Goal: Information Seeking & Learning: Check status

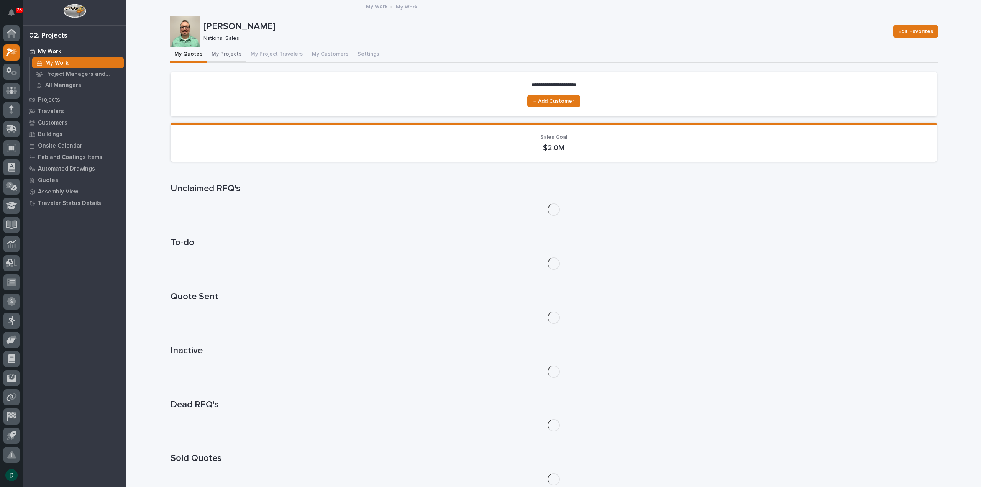
click at [220, 54] on button "My Projects" at bounding box center [226, 55] width 39 height 16
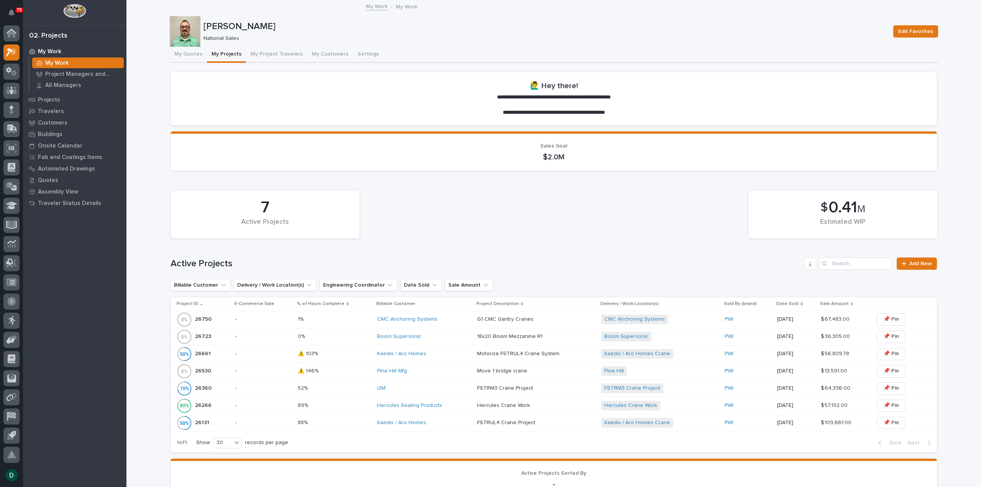
click at [266, 421] on p "-" at bounding box center [263, 423] width 56 height 7
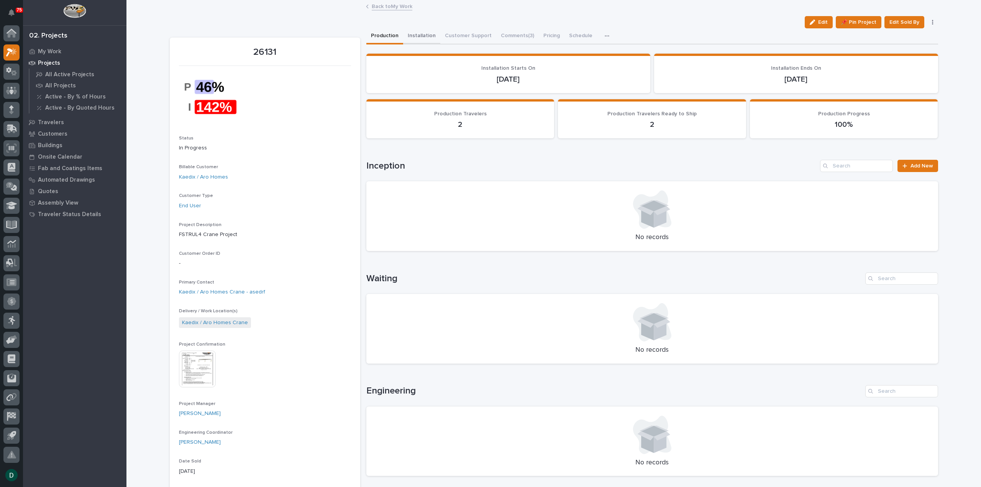
click at [420, 35] on button "Installation" at bounding box center [421, 36] width 37 height 16
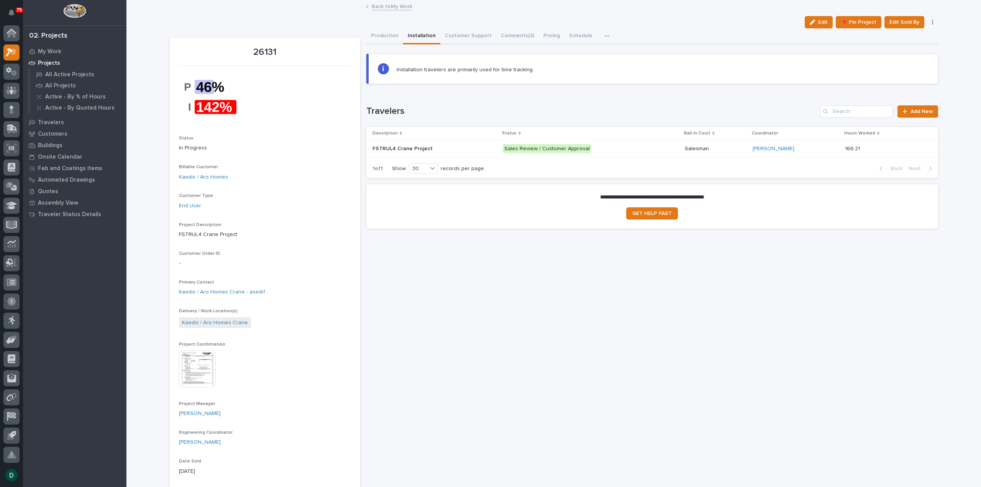
click at [489, 148] on p at bounding box center [435, 149] width 124 height 7
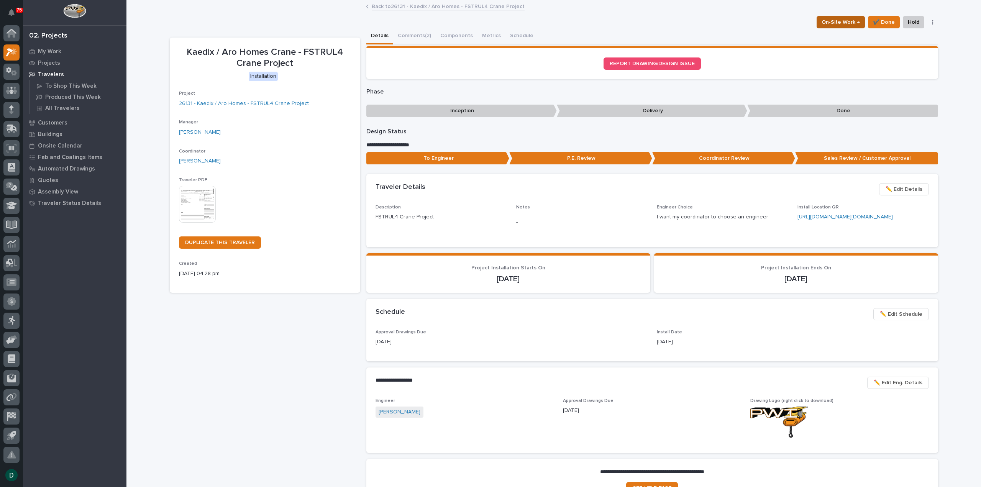
click at [841, 22] on span "On-Site Work →" at bounding box center [841, 22] width 38 height 9
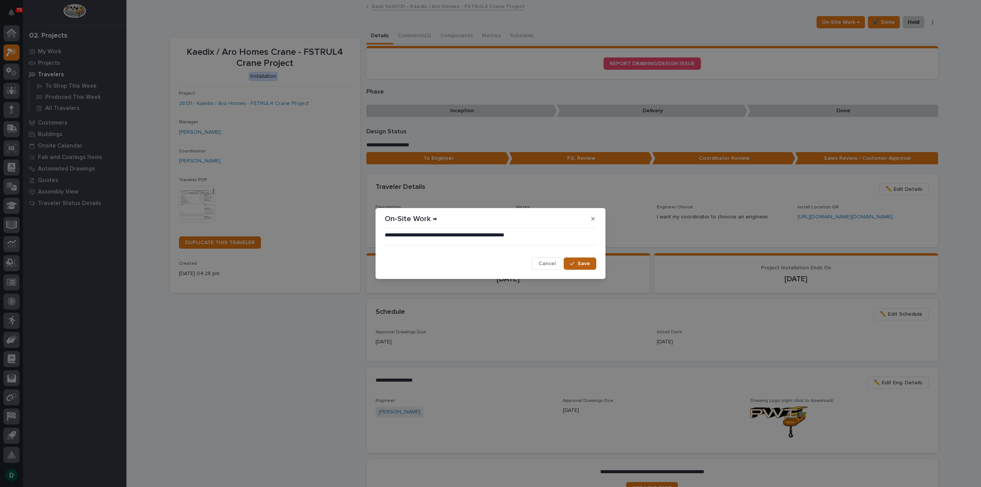
click at [583, 263] on span "Save" at bounding box center [584, 263] width 13 height 7
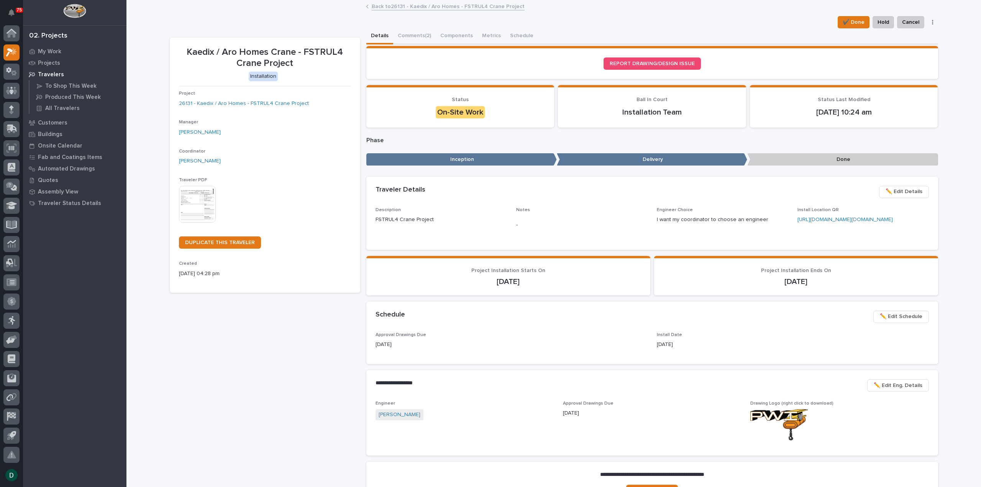
click at [482, 6] on link "Back to 26131 - Kaedix / Aro Homes - FSTRUL4 Crane Project" at bounding box center [448, 6] width 153 height 9
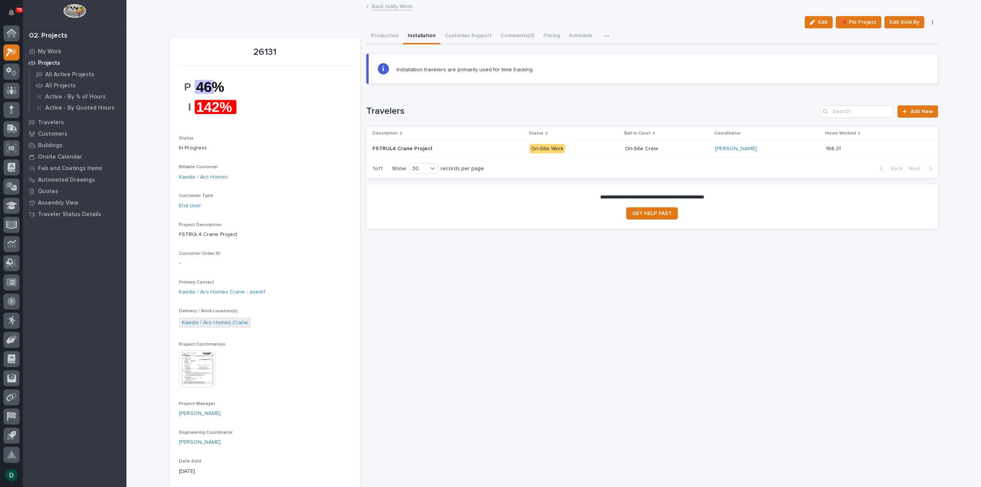
click at [396, 6] on link "Back to My Work" at bounding box center [392, 6] width 41 height 9
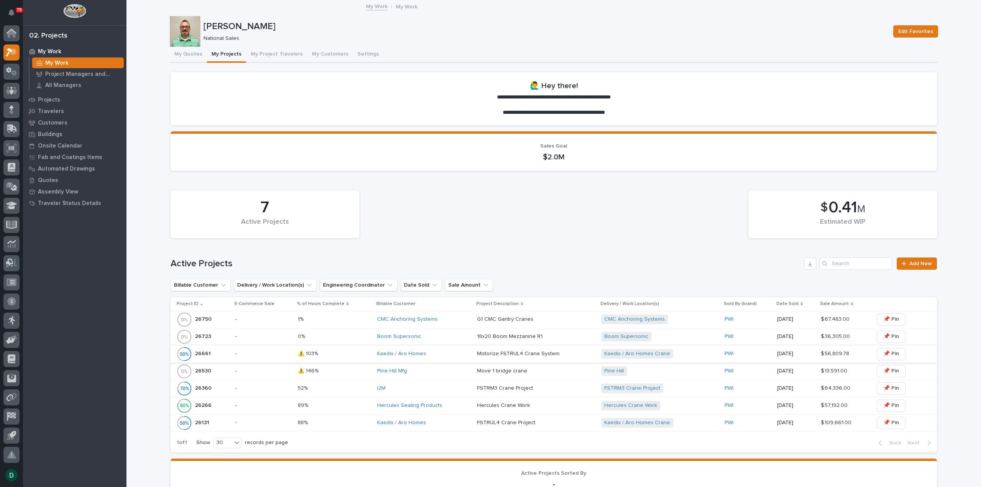
scroll to position [38, 0]
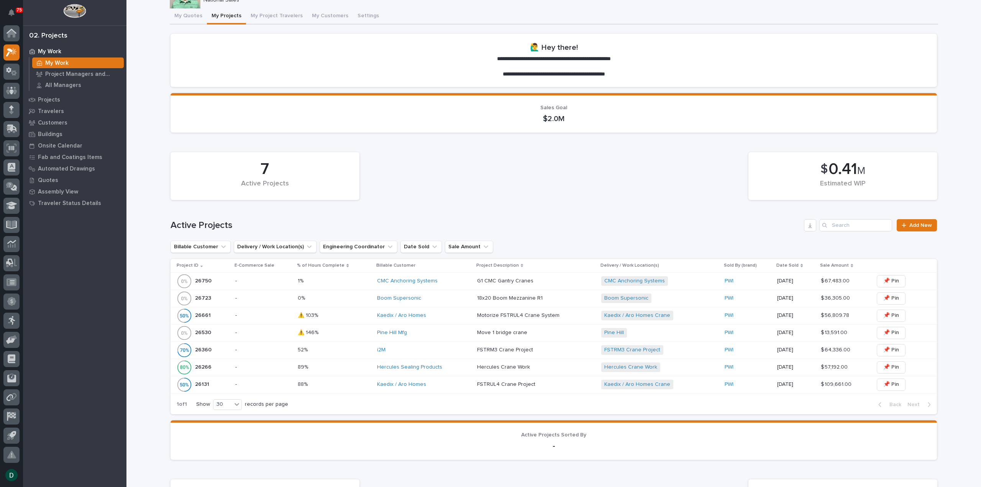
click at [347, 368] on p at bounding box center [334, 367] width 73 height 7
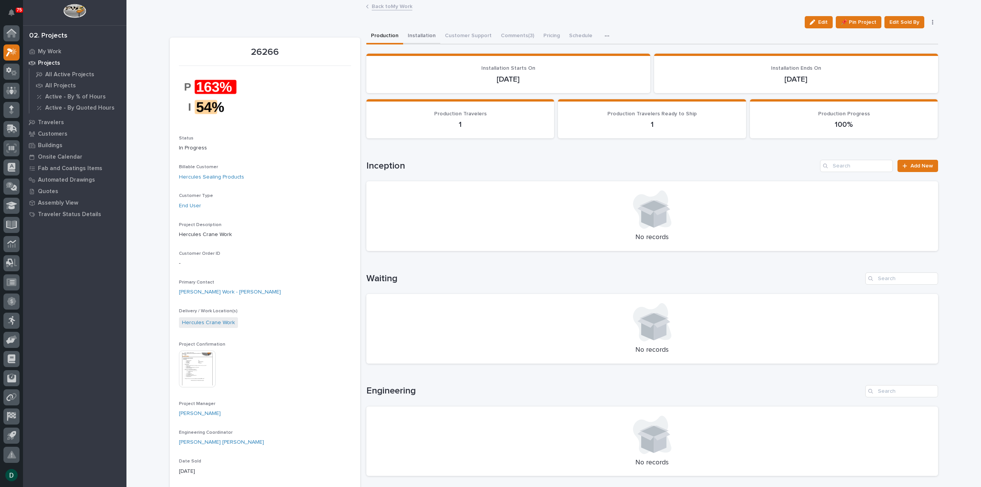
click at [423, 33] on button "Installation" at bounding box center [421, 36] width 37 height 16
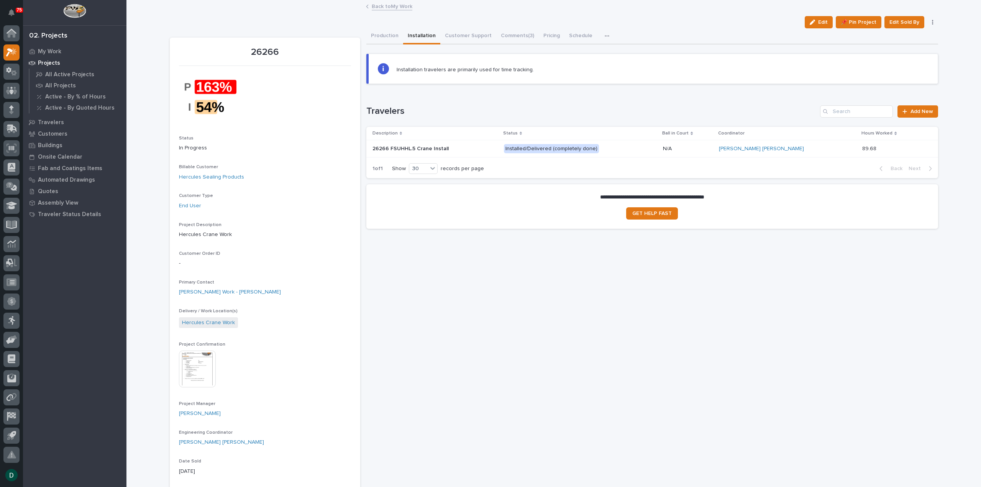
click at [394, 7] on link "Back to My Work" at bounding box center [392, 6] width 41 height 9
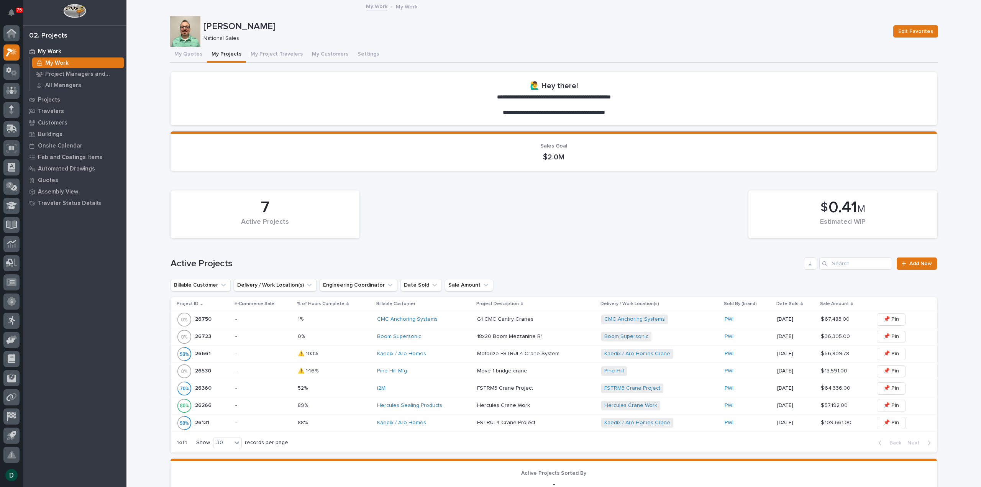
click at [273, 386] on p "-" at bounding box center [263, 388] width 56 height 7
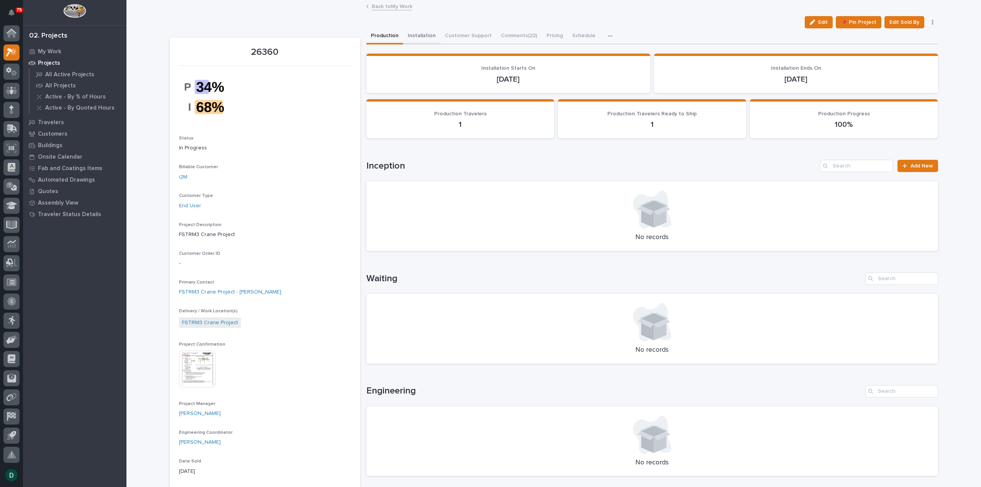
click at [422, 36] on button "Installation" at bounding box center [421, 36] width 37 height 16
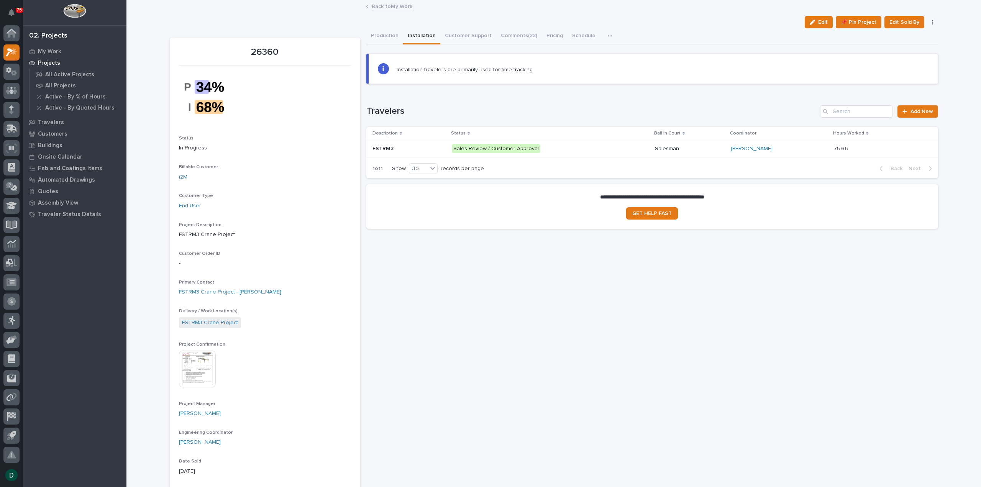
click at [419, 146] on p at bounding box center [409, 149] width 73 height 7
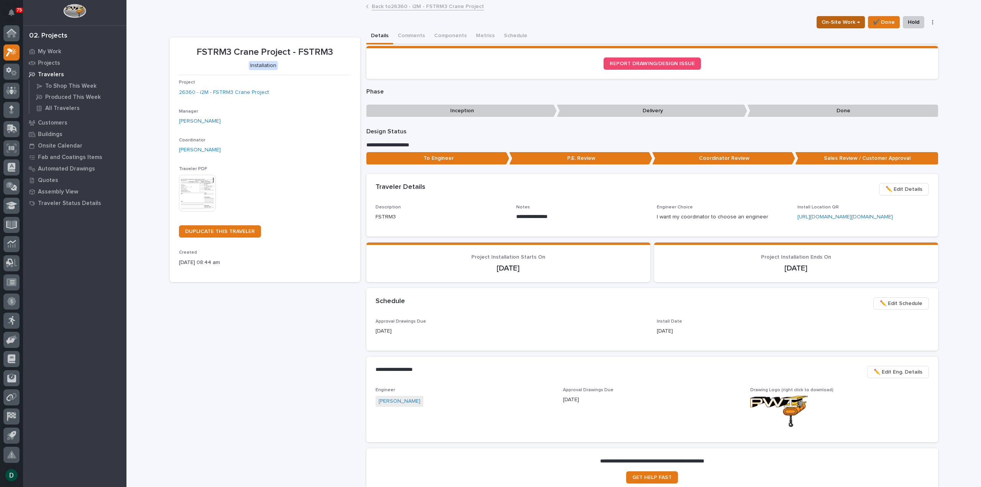
click at [850, 20] on span "On-Site Work →" at bounding box center [841, 22] width 38 height 9
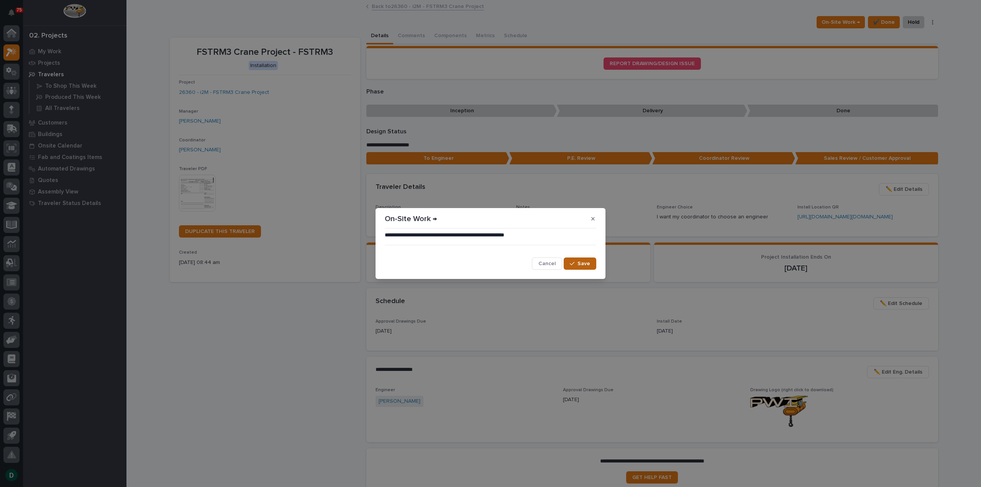
click at [583, 263] on span "Save" at bounding box center [584, 263] width 13 height 7
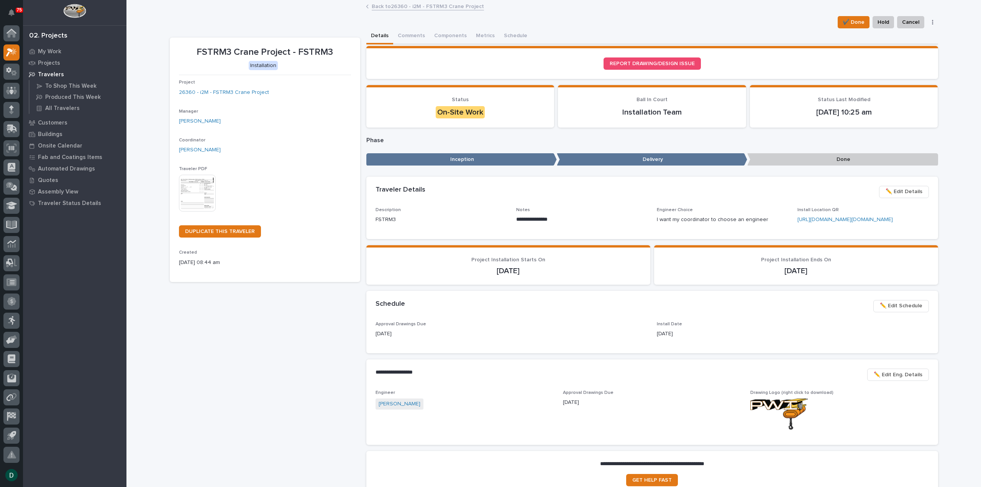
click at [426, 7] on link "Back to 26360 - i2M - FSTRM3 Crane Project" at bounding box center [428, 6] width 112 height 9
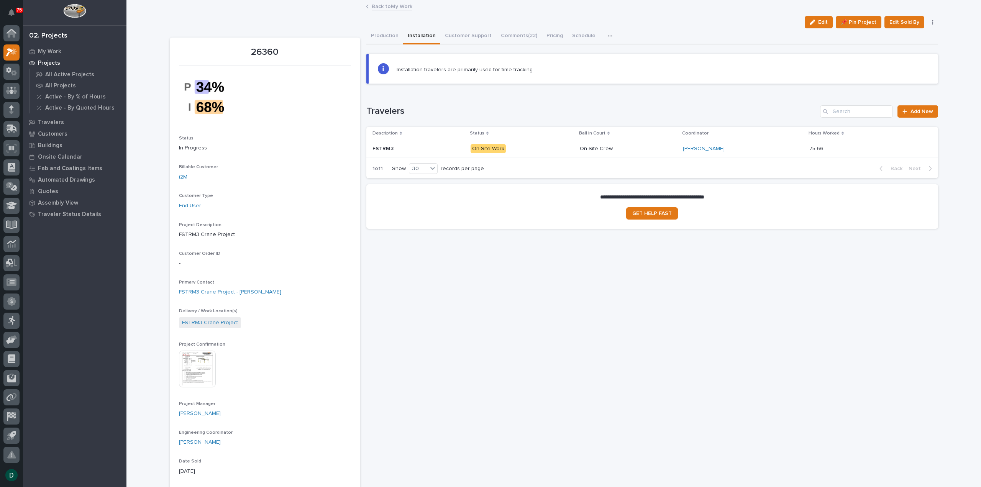
click at [395, 7] on link "Back to My Work" at bounding box center [392, 6] width 41 height 9
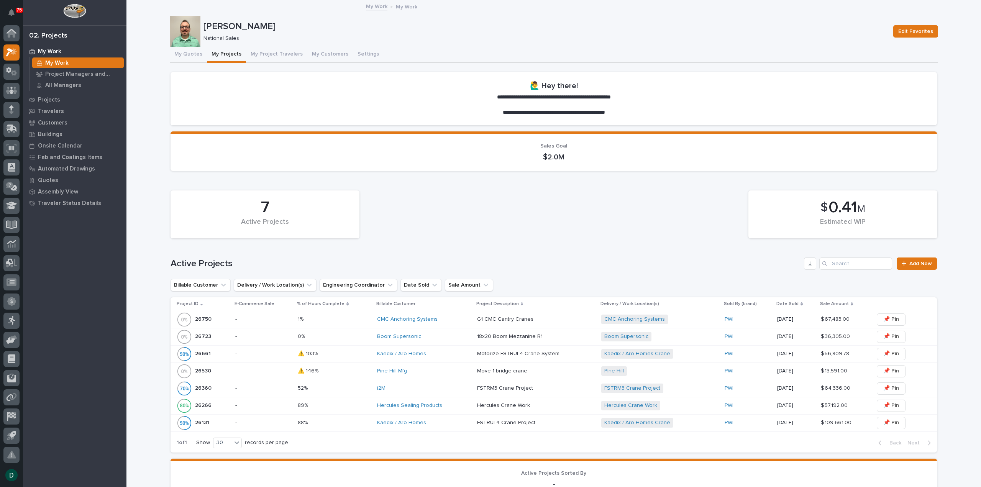
click at [347, 370] on p at bounding box center [334, 371] width 73 height 7
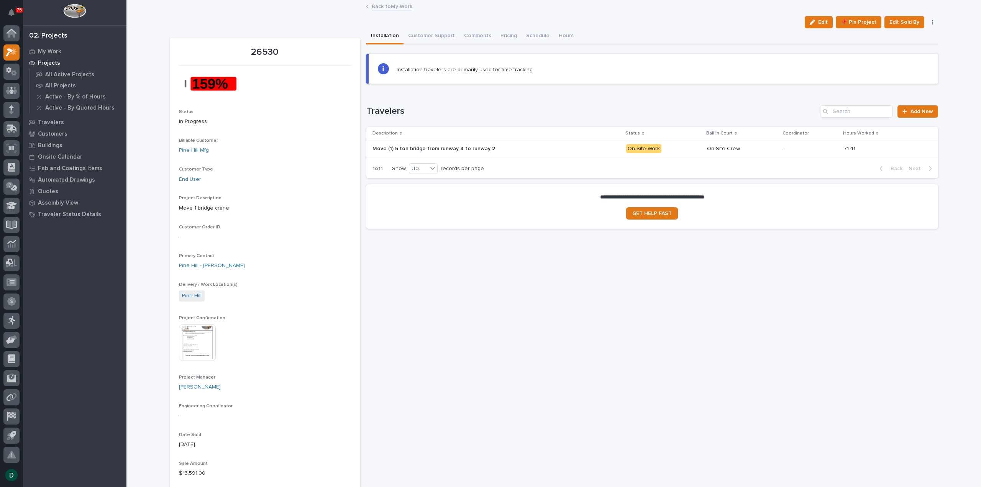
click at [389, 8] on link "Back to My Work" at bounding box center [392, 6] width 41 height 9
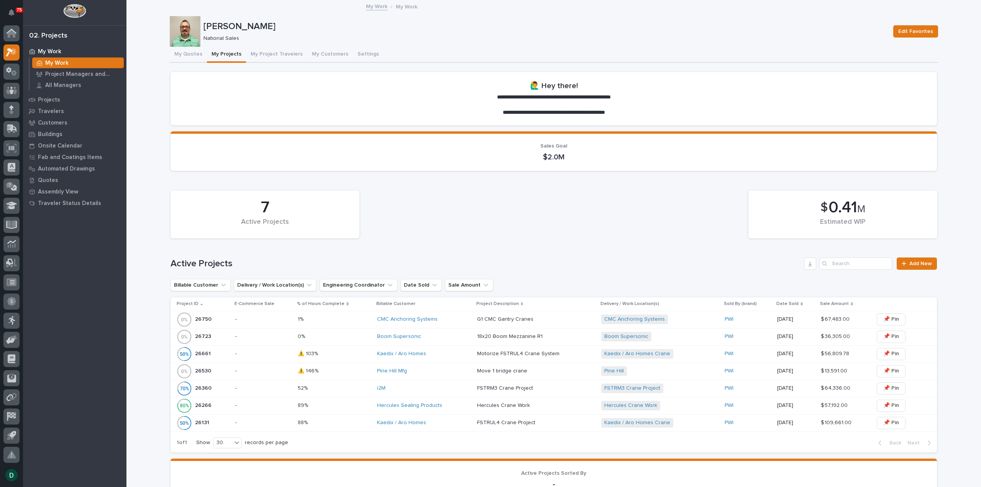
click at [350, 353] on p at bounding box center [334, 354] width 73 height 7
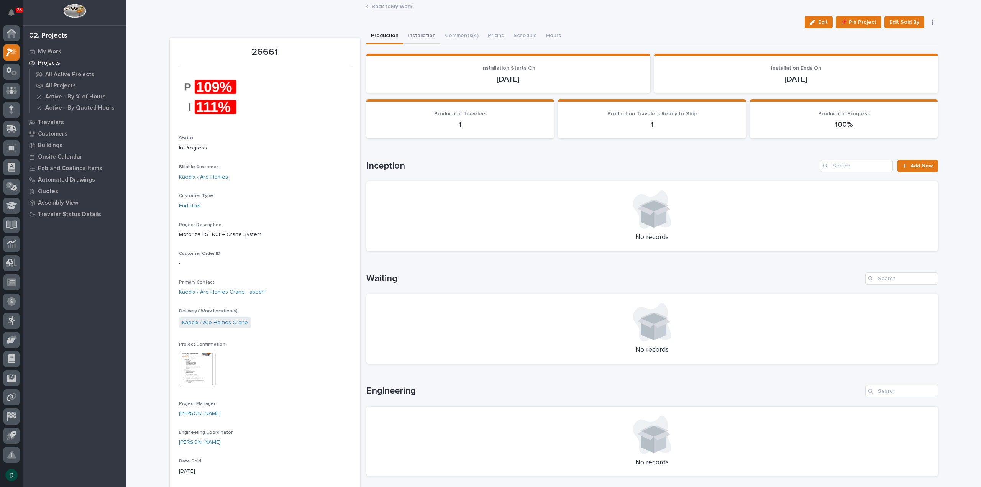
click at [421, 35] on button "Installation" at bounding box center [421, 36] width 37 height 16
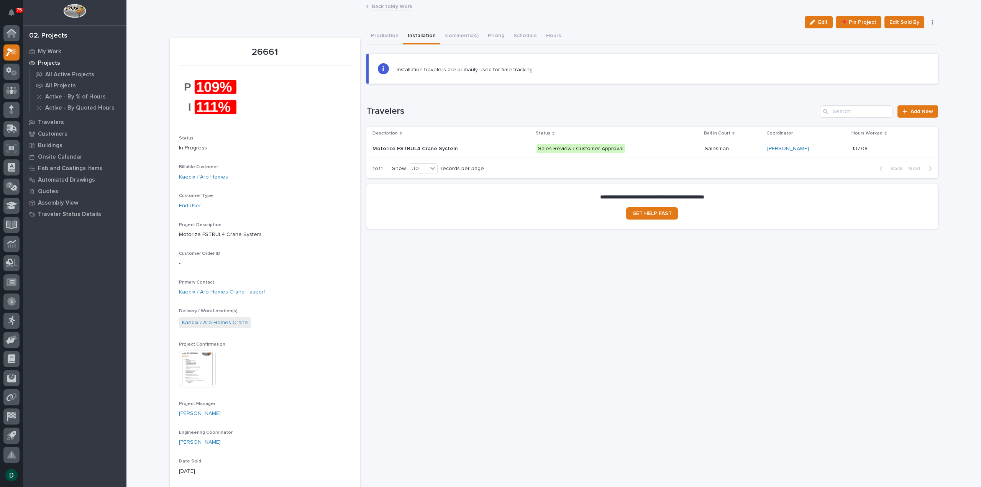
click at [518, 146] on div "Motorize FSTRUL4 Crane System Motorize FSTRUL4 Crane System" at bounding box center [452, 149] width 158 height 13
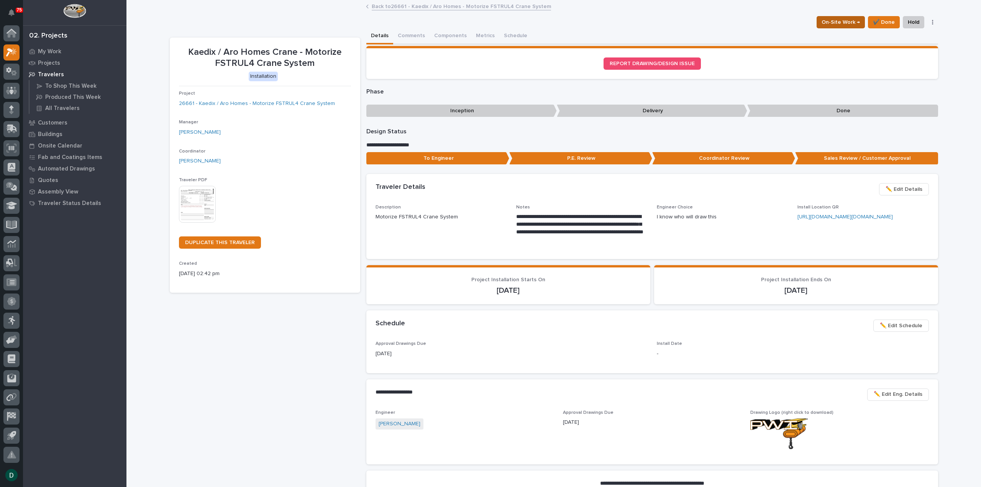
click at [852, 21] on span "On-Site Work →" at bounding box center [841, 22] width 38 height 9
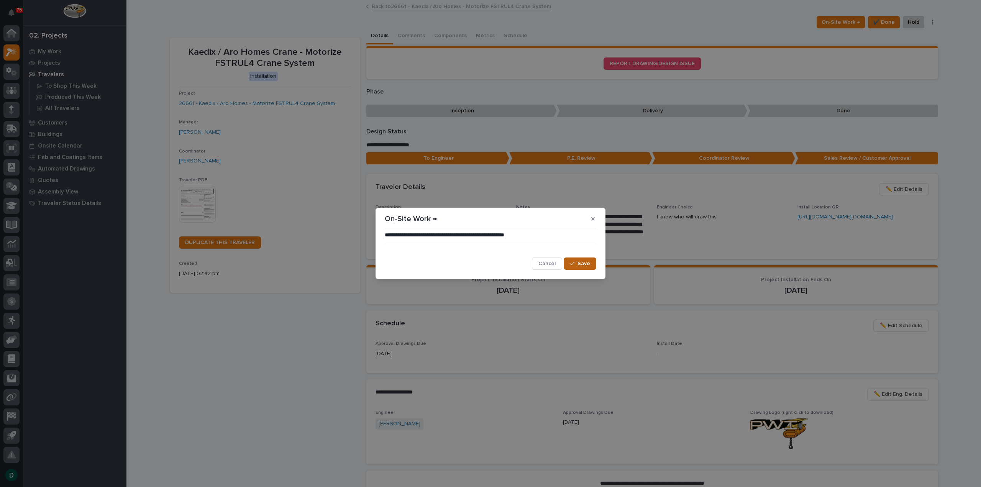
click at [590, 263] on span "Save" at bounding box center [584, 263] width 13 height 7
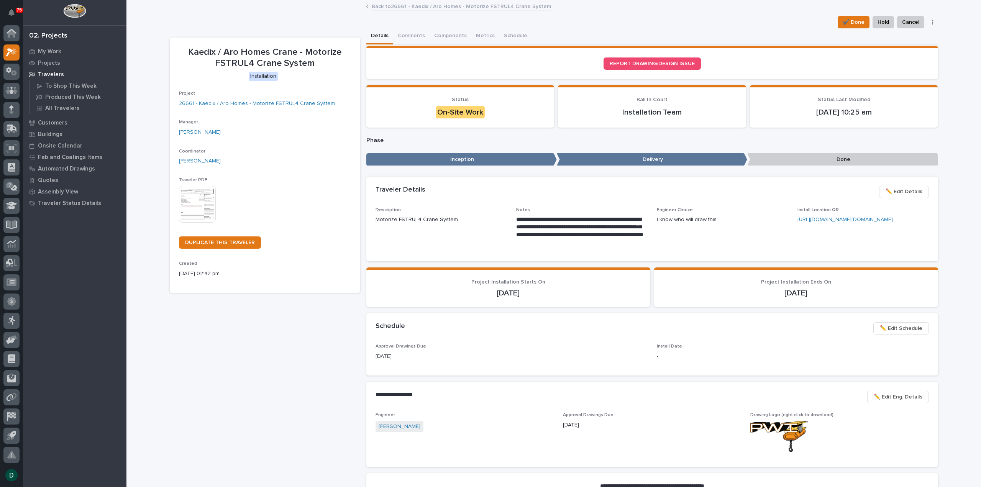
click at [399, 3] on link "Back to 26661 - Kaedix / Aro Homes - Motorize FSTRUL4 Crane System" at bounding box center [461, 6] width 179 height 9
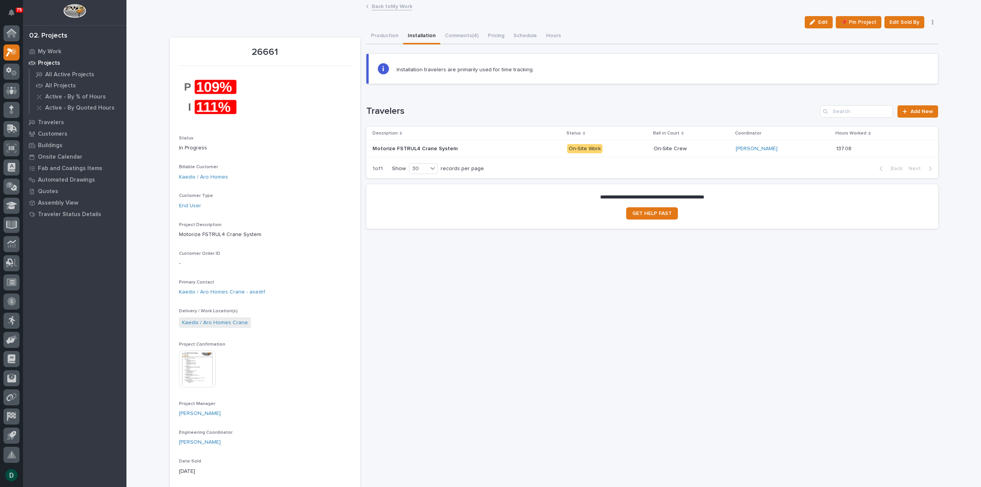
click at [393, 7] on link "Back to My Work" at bounding box center [392, 6] width 41 height 9
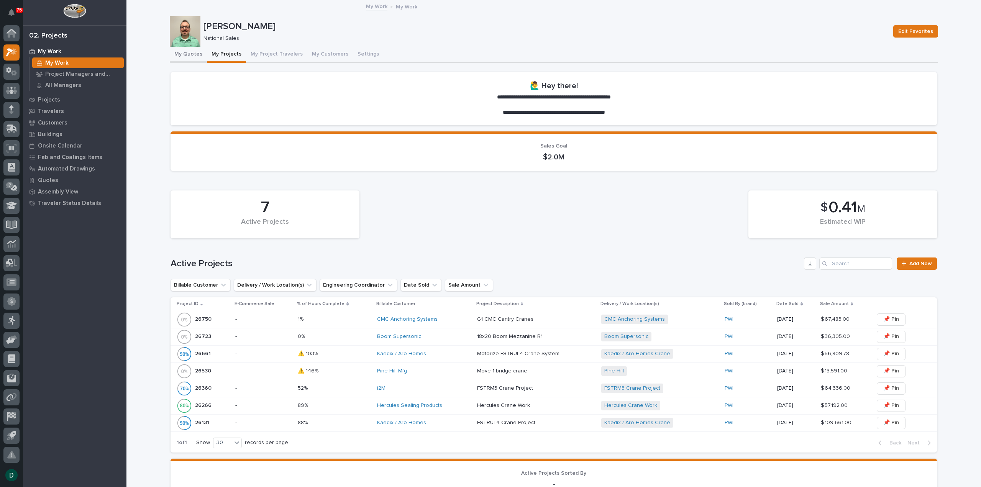
click at [183, 55] on button "My Quotes" at bounding box center [188, 55] width 37 height 16
click at [228, 53] on button "My Projects" at bounding box center [226, 55] width 39 height 16
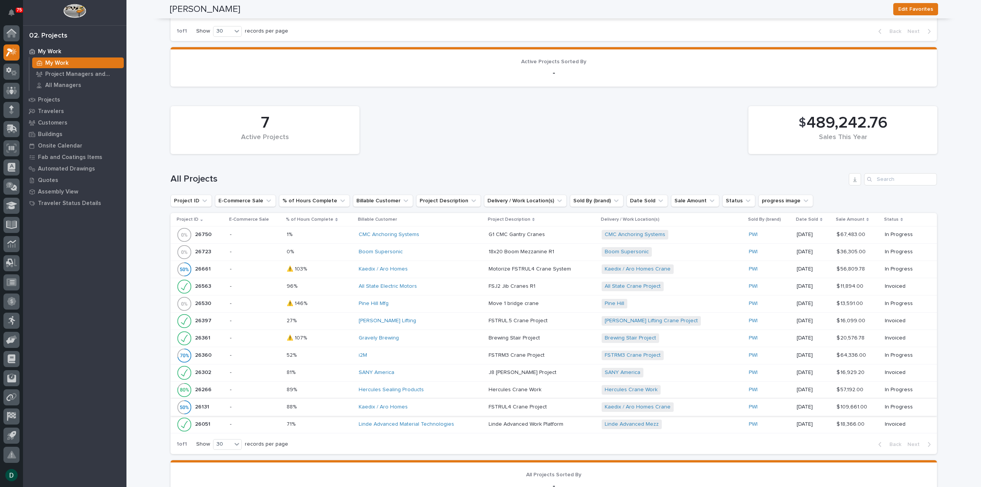
scroll to position [422, 0]
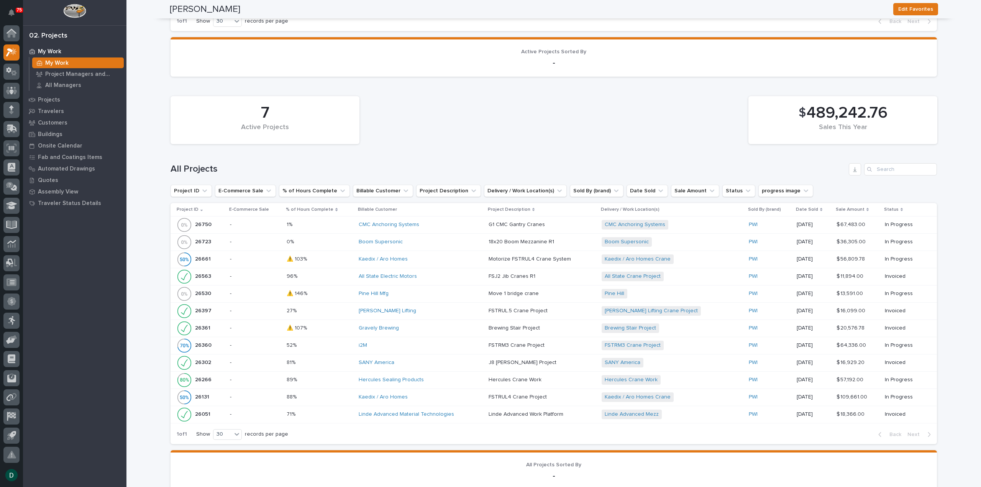
click at [273, 257] on p "-" at bounding box center [255, 259] width 51 height 7
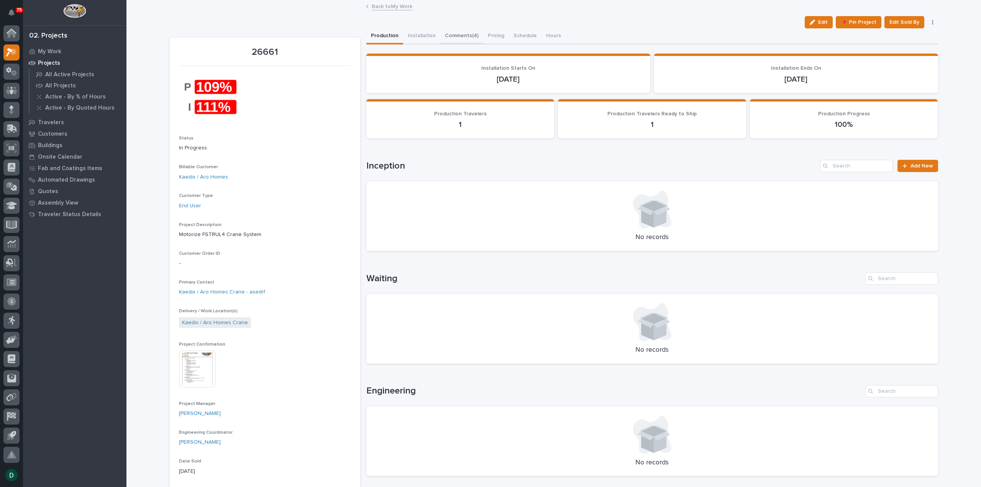
click at [463, 34] on button "Comments (4)" at bounding box center [461, 36] width 43 height 16
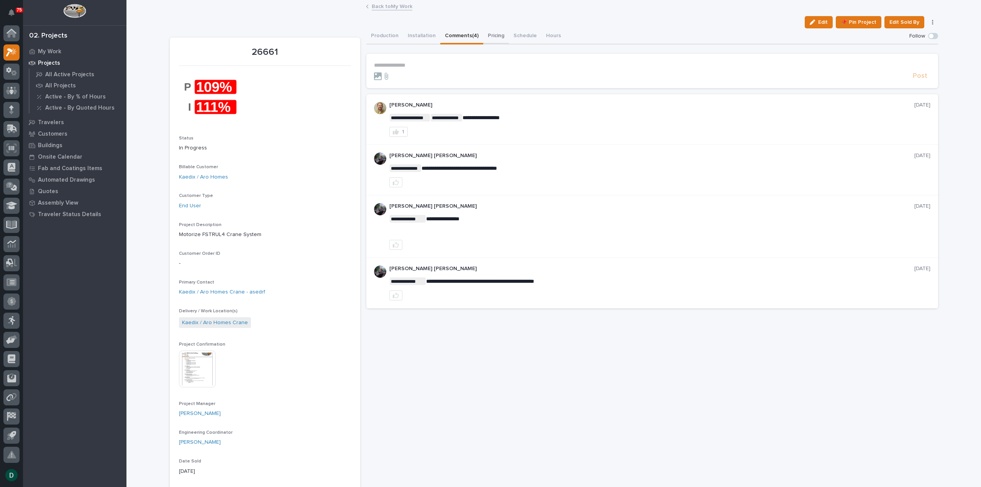
click at [499, 35] on button "Pricing" at bounding box center [496, 36] width 26 height 16
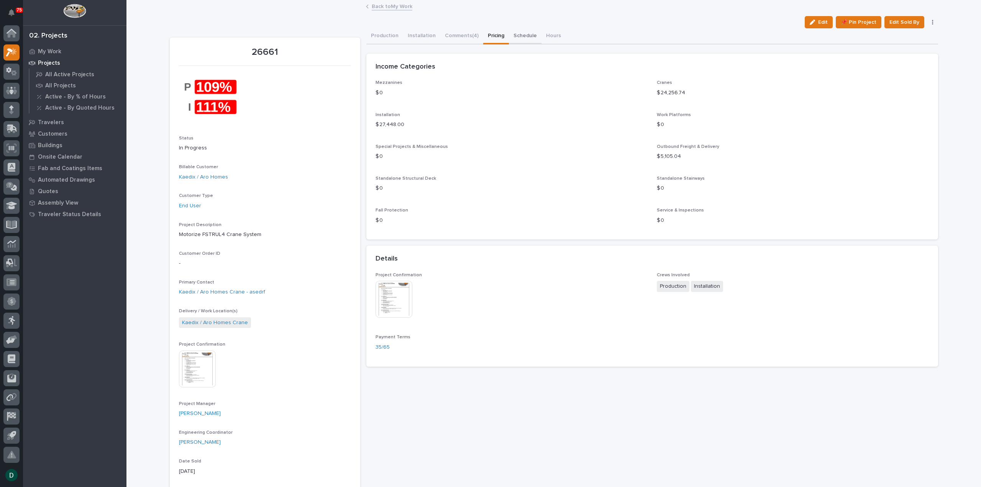
click at [518, 36] on button "Schedule" at bounding box center [525, 36] width 33 height 16
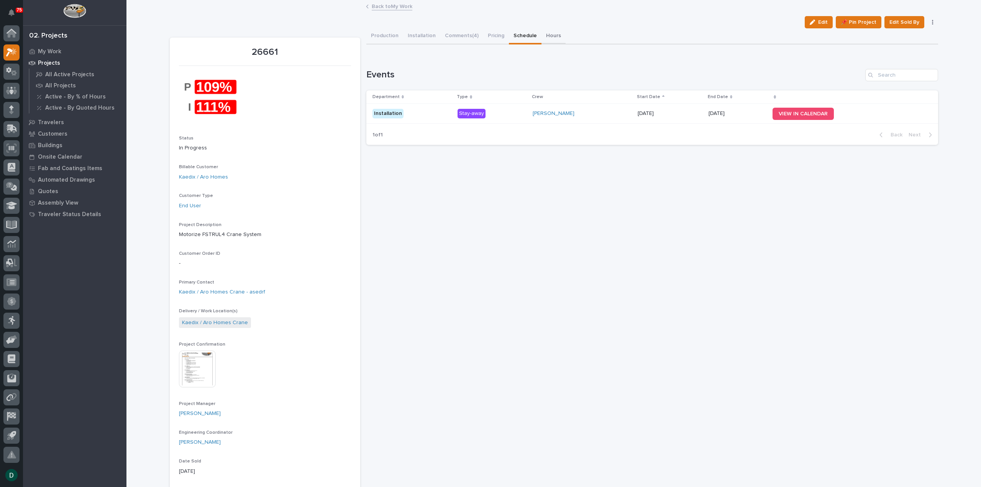
click at [545, 35] on button "Hours" at bounding box center [554, 36] width 24 height 16
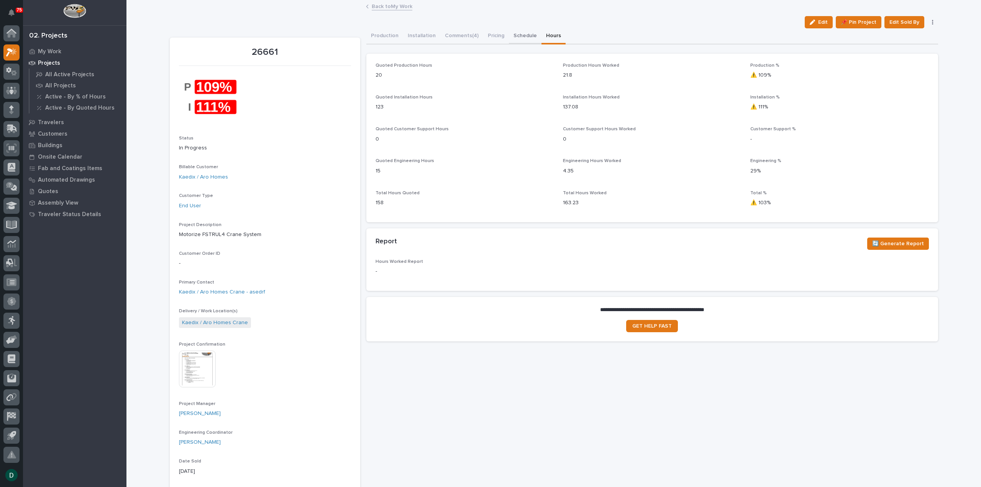
click at [525, 33] on button "Schedule" at bounding box center [525, 36] width 33 height 16
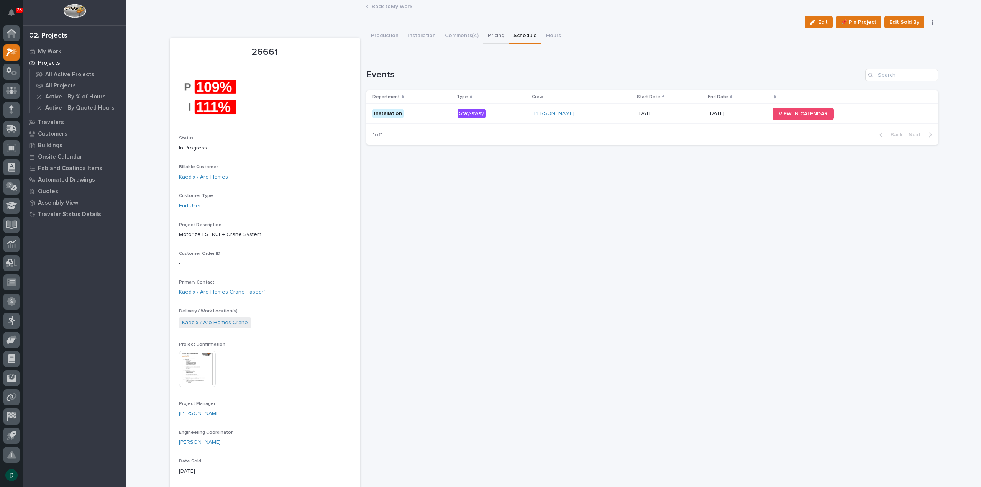
click at [488, 34] on button "Pricing" at bounding box center [496, 36] width 26 height 16
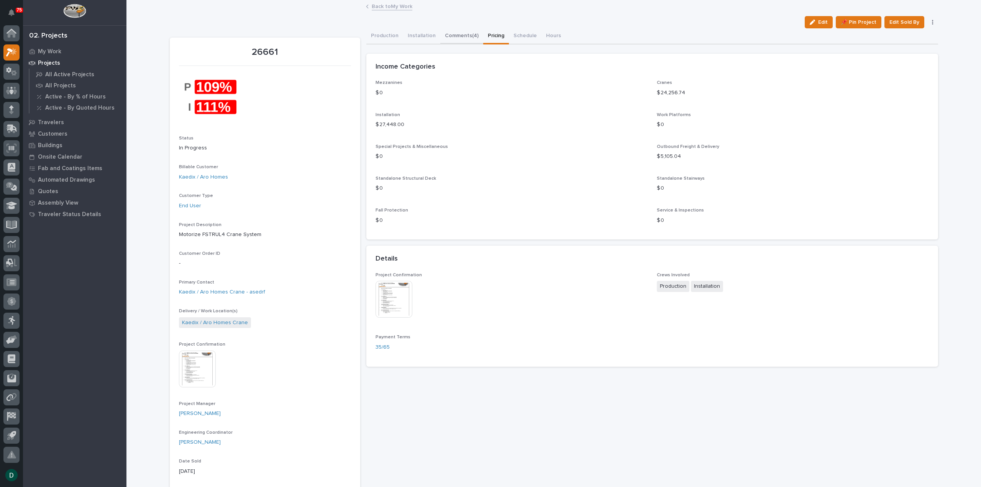
click at [457, 33] on button "Comments (4)" at bounding box center [461, 36] width 43 height 16
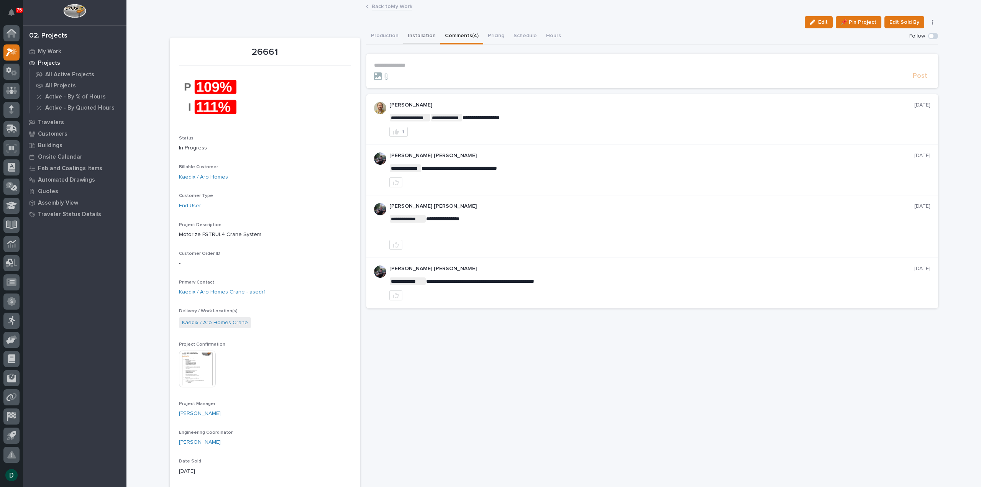
click at [417, 33] on button "Installation" at bounding box center [421, 36] width 37 height 16
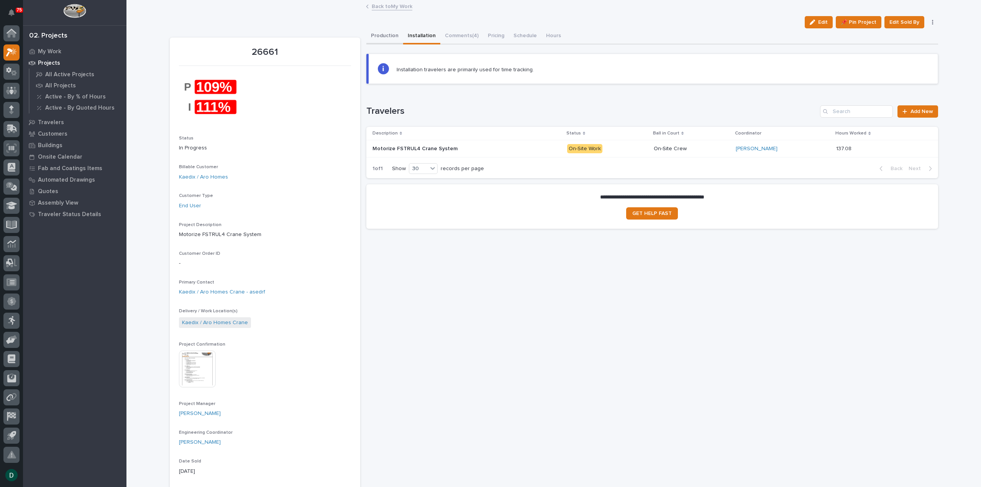
click at [386, 33] on button "Production" at bounding box center [384, 36] width 37 height 16
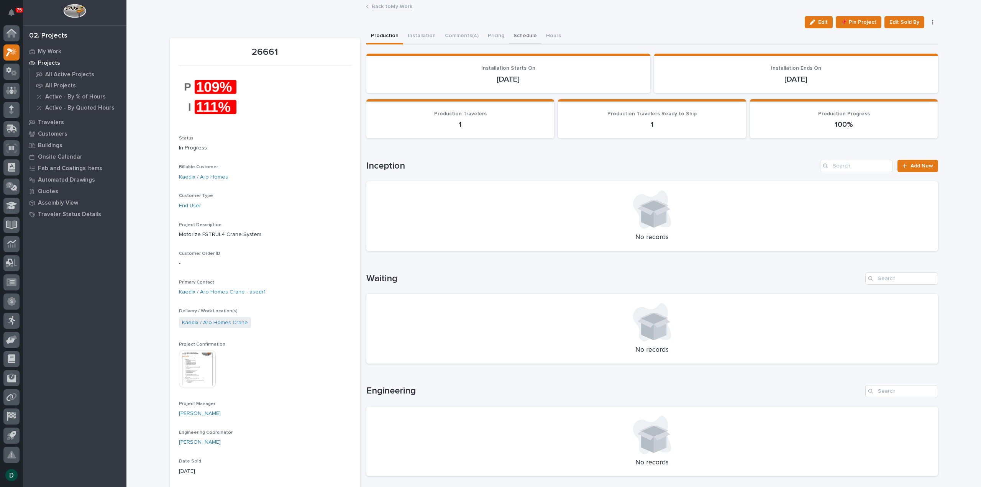
click at [509, 34] on button "Schedule" at bounding box center [525, 36] width 33 height 16
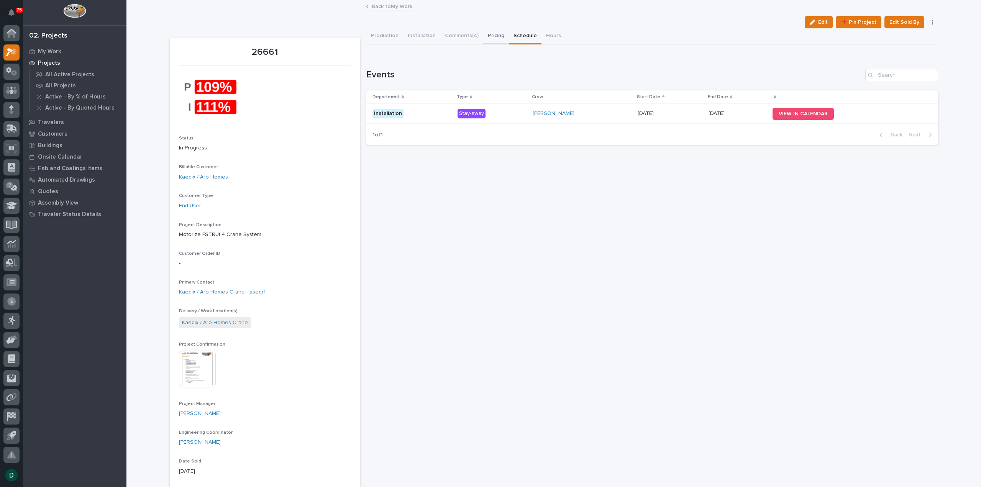
click at [491, 33] on button "Pricing" at bounding box center [496, 36] width 26 height 16
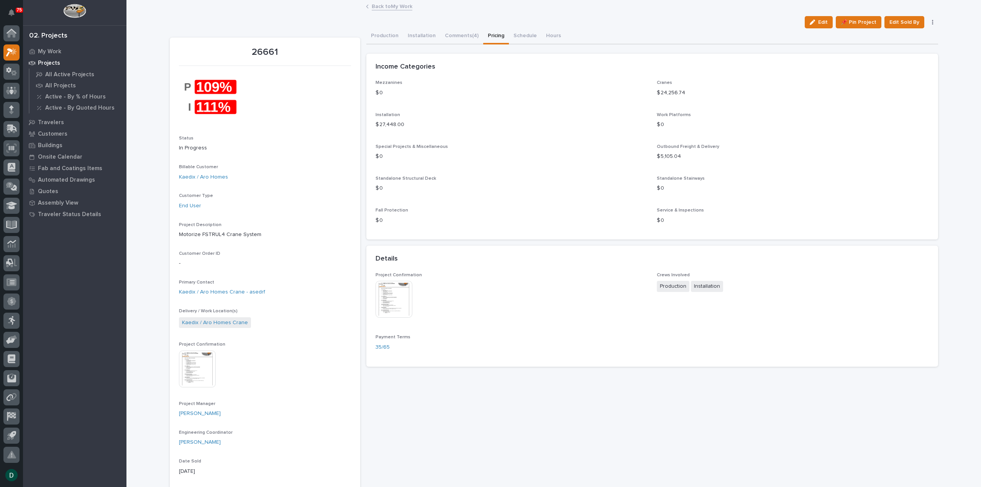
click at [387, 291] on img at bounding box center [394, 299] width 37 height 37
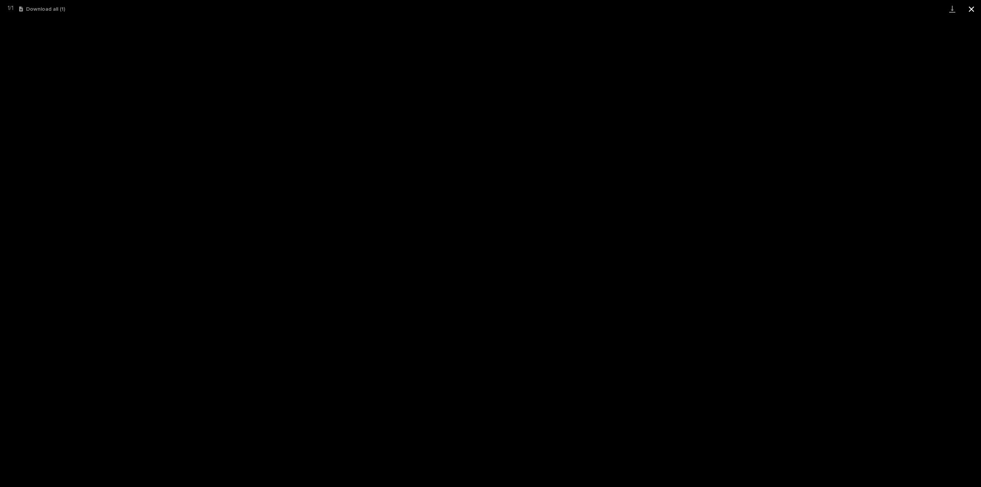
click at [972, 6] on button "Close gallery" at bounding box center [971, 9] width 19 height 18
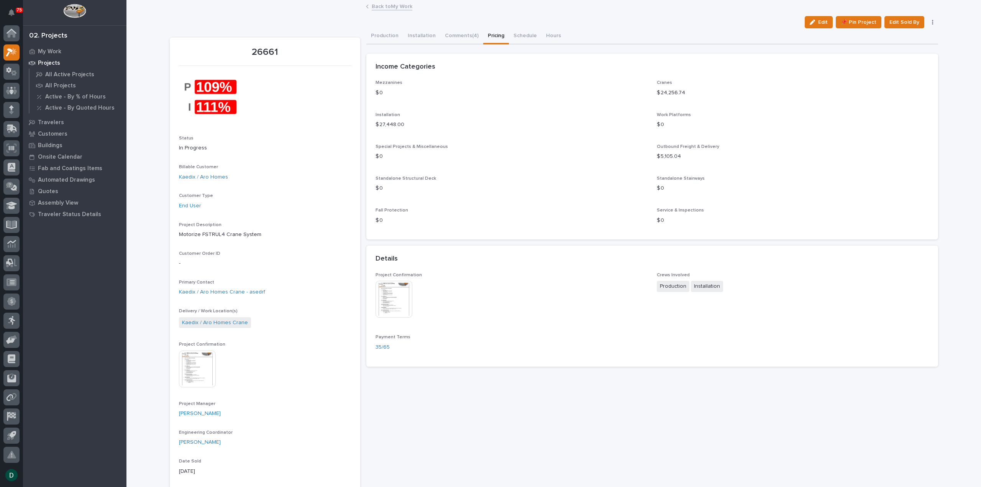
click at [376, 5] on link "Back to My Work" at bounding box center [392, 6] width 41 height 9
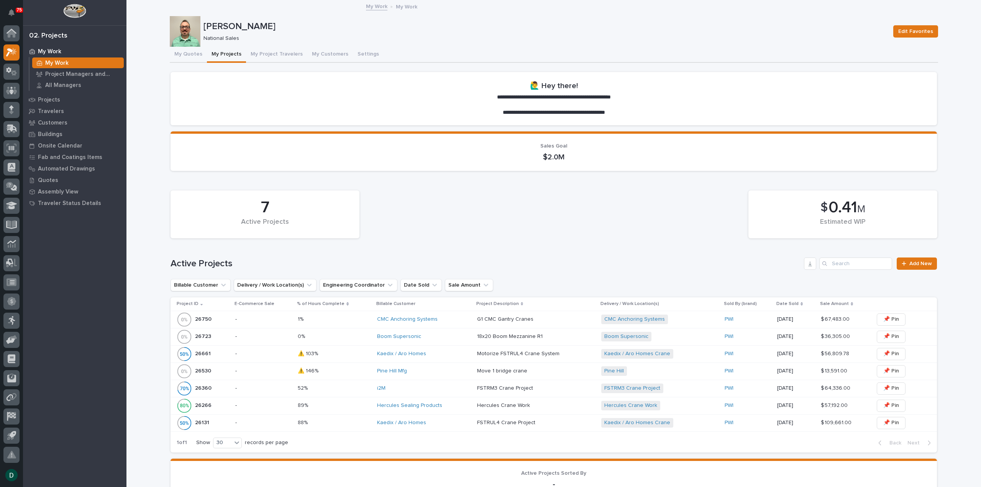
click at [272, 337] on p "-" at bounding box center [263, 336] width 56 height 7
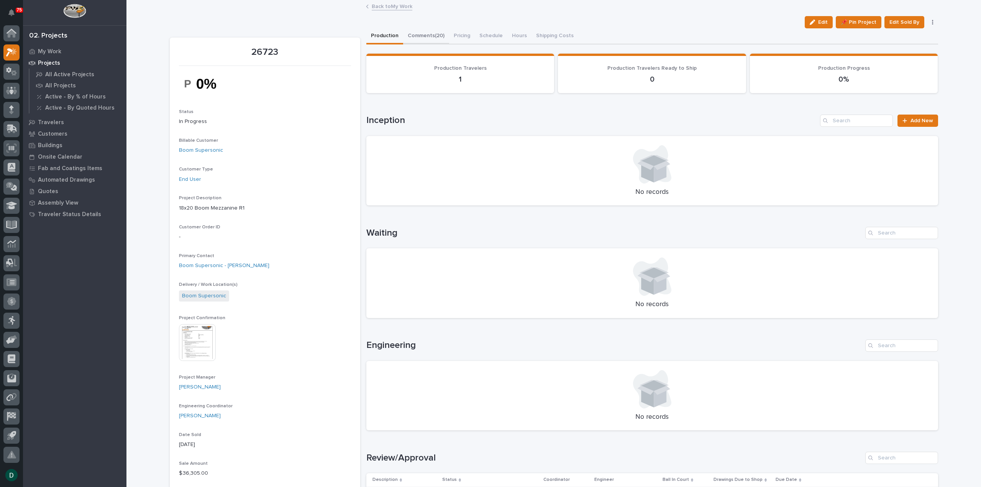
click at [430, 34] on button "Comments (20)" at bounding box center [426, 36] width 46 height 16
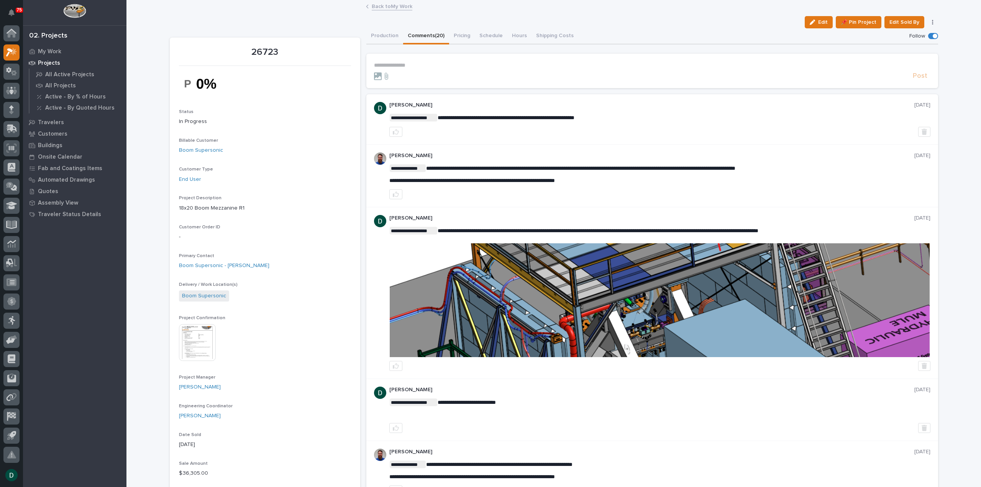
click at [430, 66] on p "**********" at bounding box center [652, 65] width 557 height 7
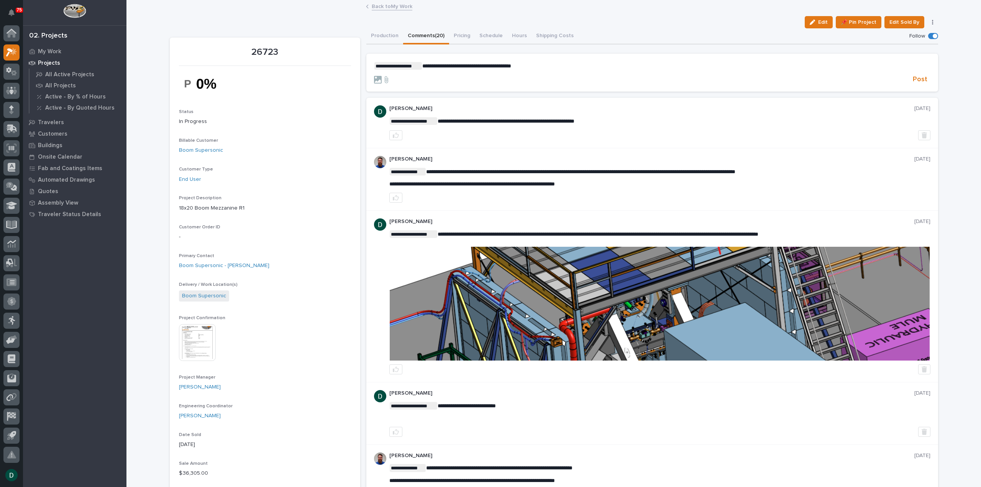
click at [547, 66] on p "**********" at bounding box center [652, 66] width 557 height 8
click at [917, 76] on span "Post" at bounding box center [920, 79] width 15 height 9
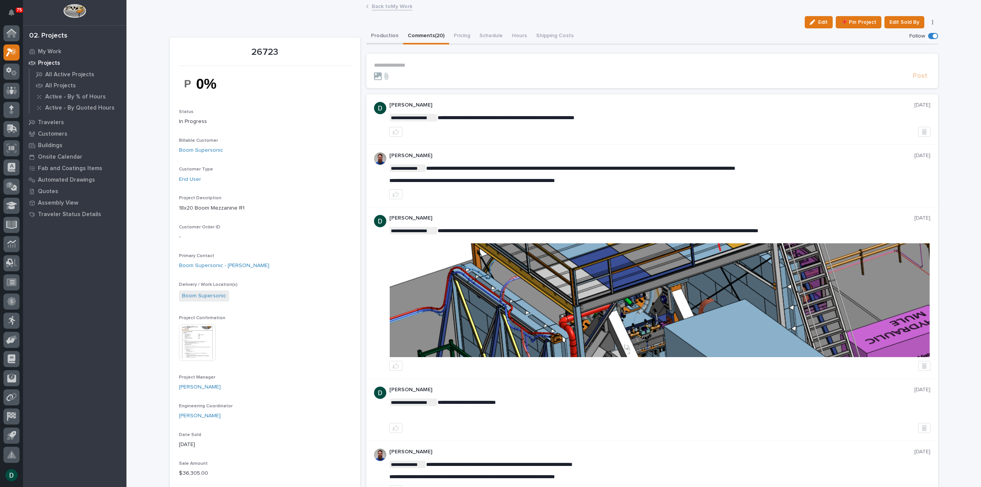
click at [387, 33] on button "Production" at bounding box center [384, 36] width 37 height 16
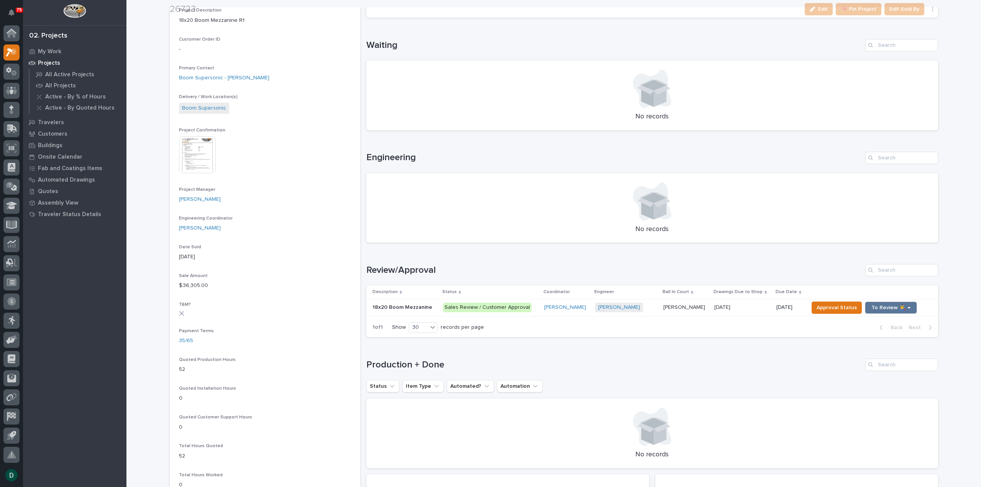
scroll to position [230, 0]
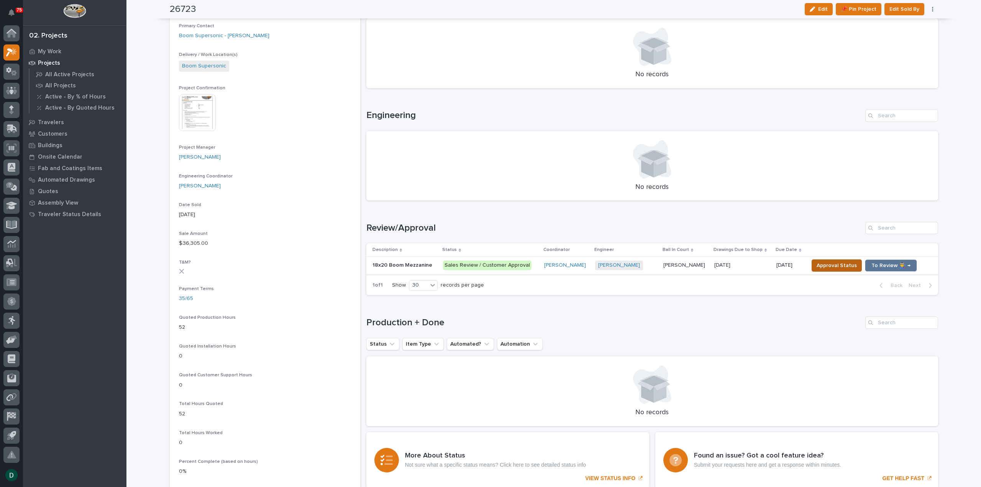
click at [830, 266] on span "Approval Status" at bounding box center [837, 265] width 40 height 9
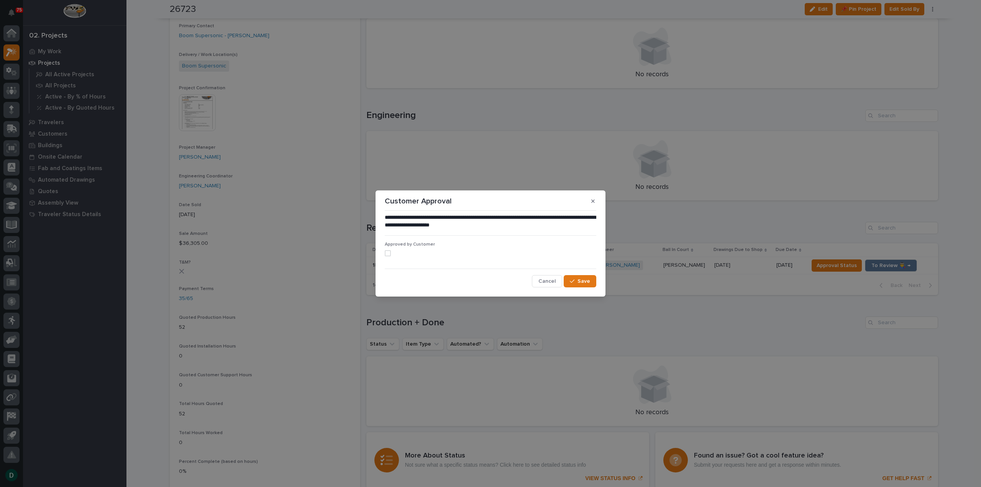
click at [388, 252] on span at bounding box center [388, 253] width 6 height 6
click at [585, 281] on span "Save" at bounding box center [584, 281] width 13 height 7
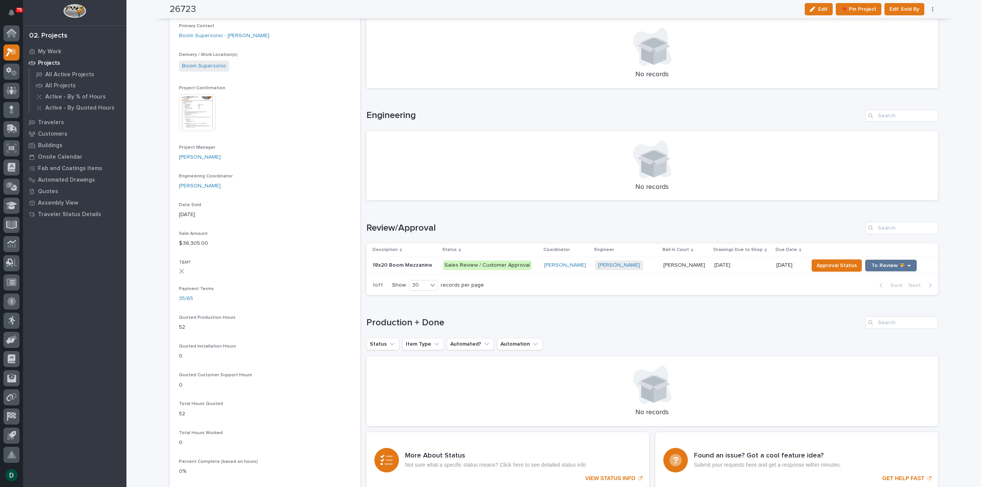
click at [434, 264] on td "18x20 Boom Mezzanine 18x20 Boom Mezzanine" at bounding box center [403, 265] width 74 height 17
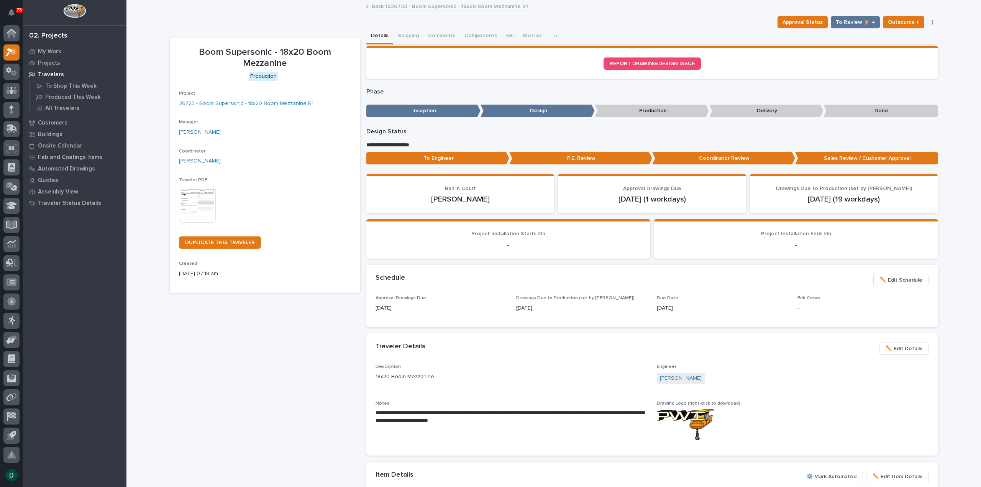
click at [400, 7] on link "Back to 26723 - Boom Supersonic - 18x20 Boom Mezzanine R1" at bounding box center [450, 6] width 156 height 9
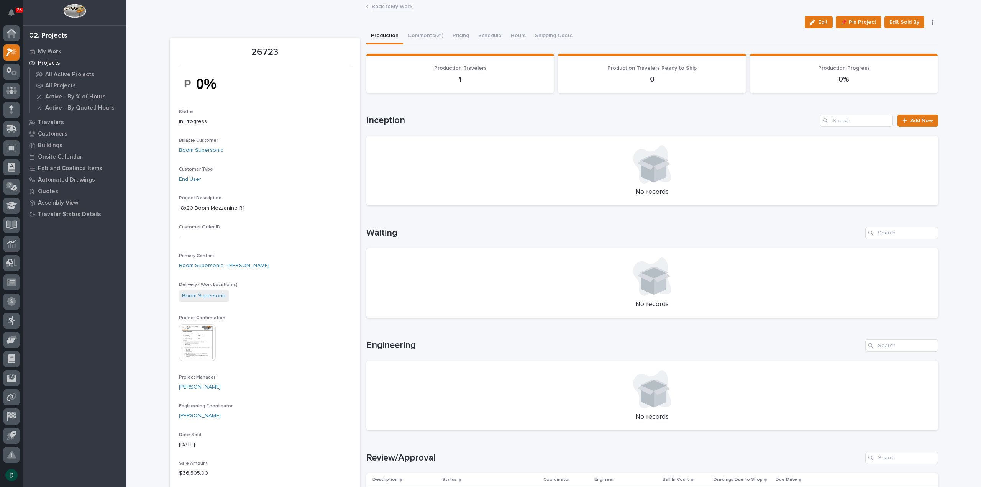
click at [488, 242] on div "Waiting No records" at bounding box center [652, 272] width 572 height 91
drag, startPoint x: 418, startPoint y: 33, endPoint x: 504, endPoint y: 82, distance: 98.9
click at [418, 33] on button "Comments (21)" at bounding box center [425, 36] width 45 height 16
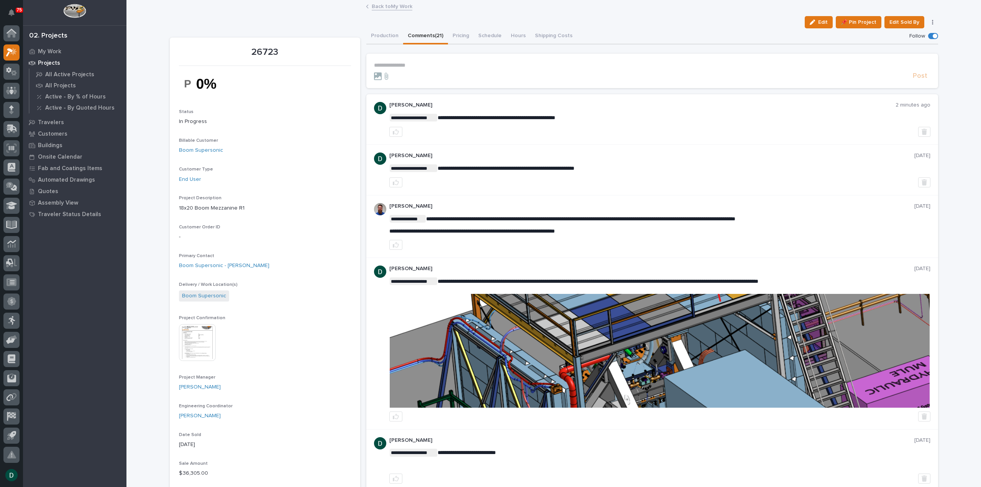
click at [415, 66] on p "**********" at bounding box center [652, 65] width 557 height 7
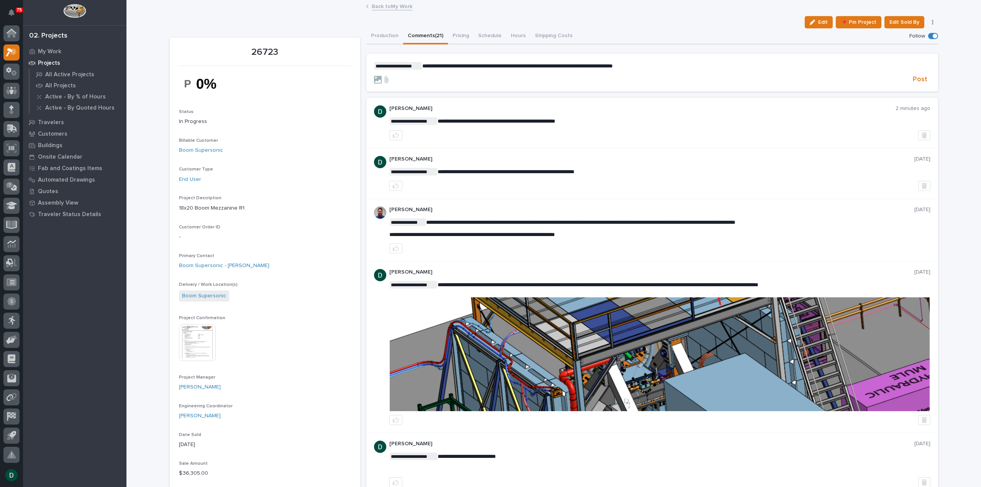
click at [483, 65] on span "**********" at bounding box center [517, 65] width 191 height 5
click at [916, 79] on span "Post" at bounding box center [920, 79] width 15 height 9
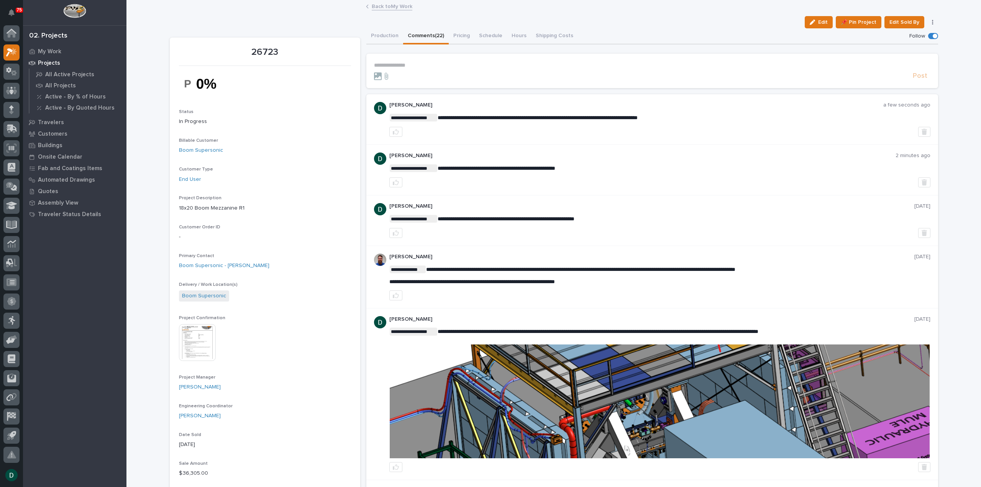
click at [381, 8] on link "Back to My Work" at bounding box center [392, 6] width 41 height 9
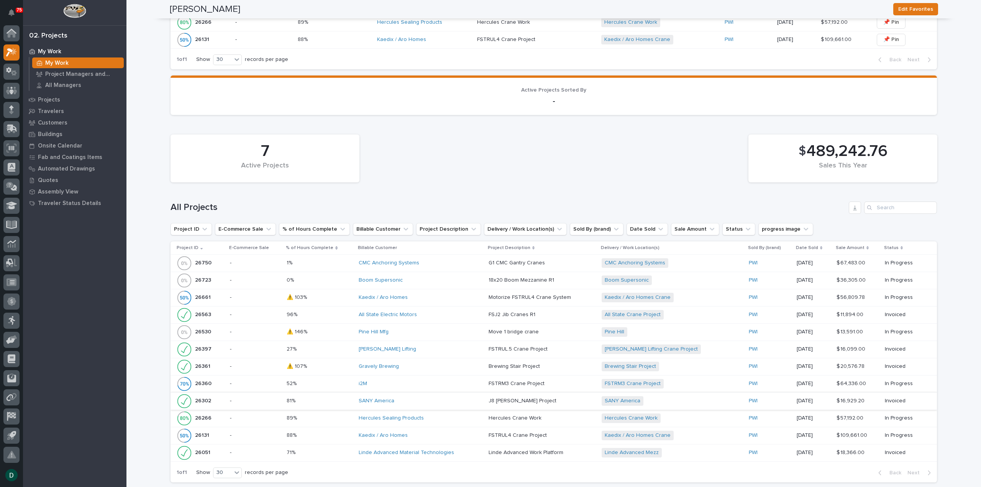
scroll to position [460, 0]
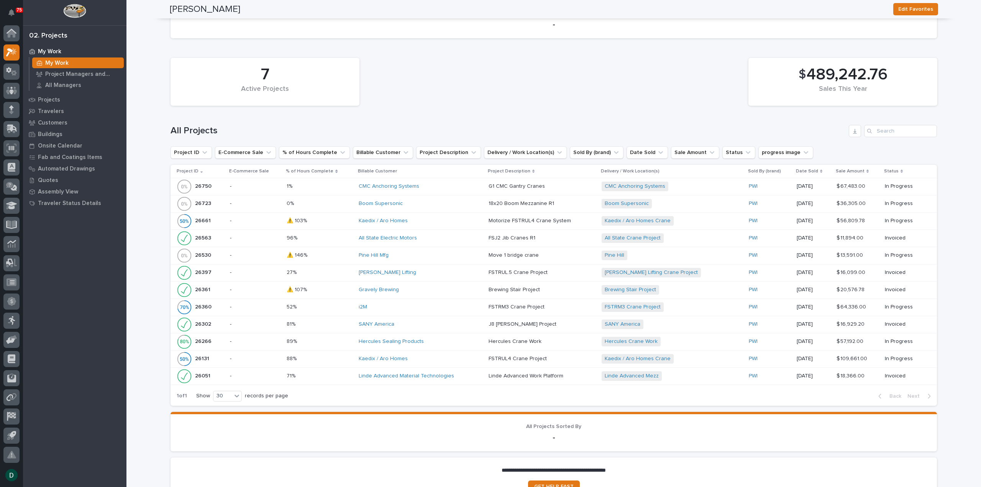
click at [340, 305] on p at bounding box center [320, 307] width 66 height 7
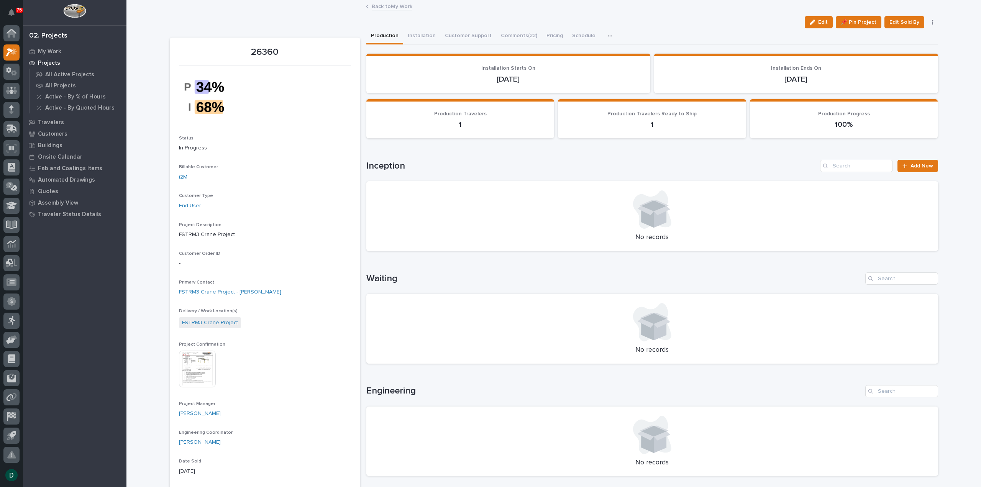
click at [197, 369] on img at bounding box center [197, 369] width 37 height 37
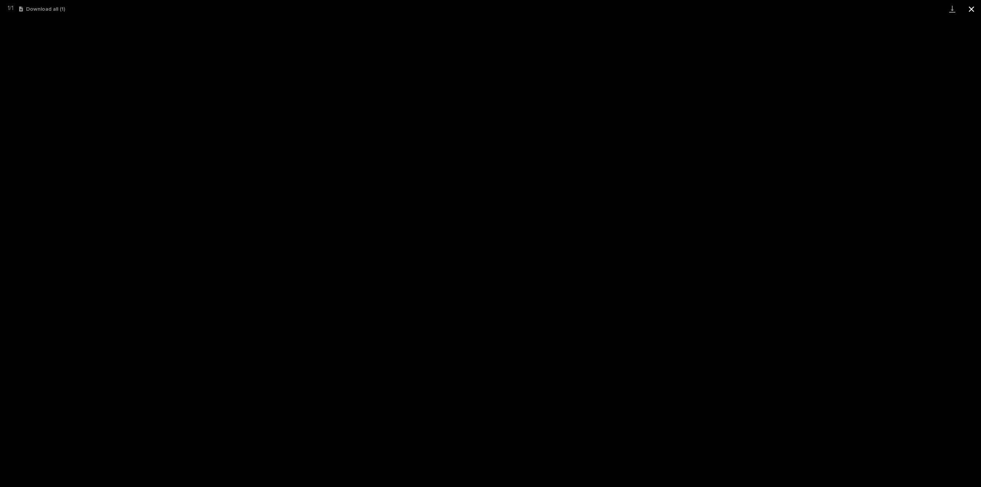
click at [970, 7] on button "Close gallery" at bounding box center [971, 9] width 19 height 18
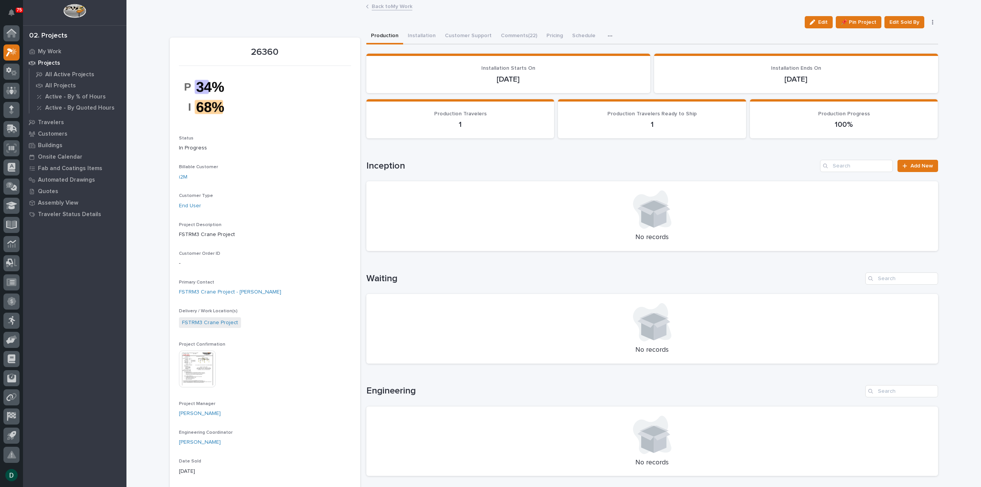
click at [389, 6] on link "Back to My Work" at bounding box center [392, 6] width 41 height 9
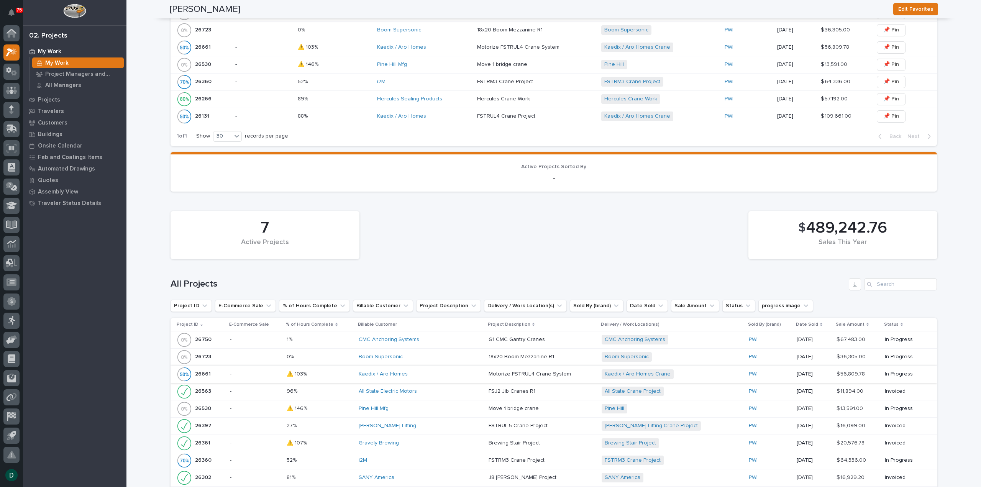
scroll to position [460, 0]
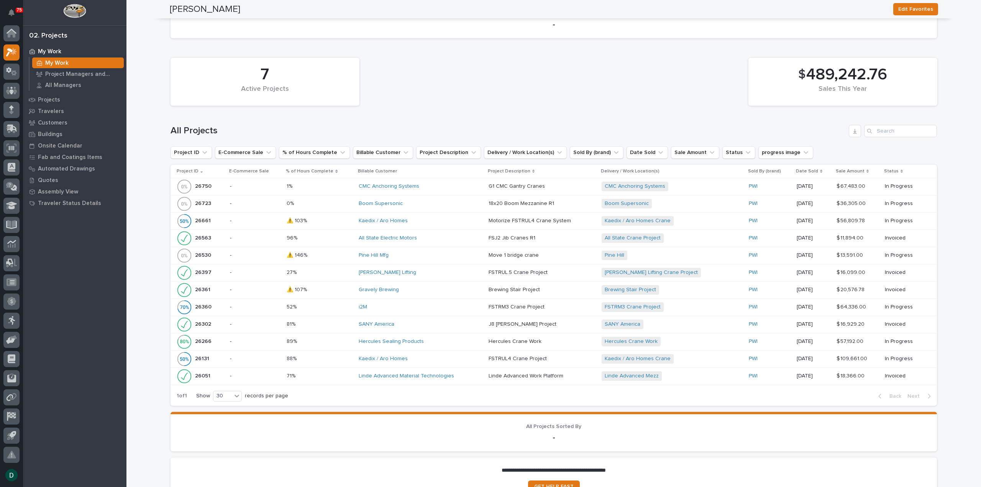
click at [343, 290] on p at bounding box center [320, 290] width 66 height 7
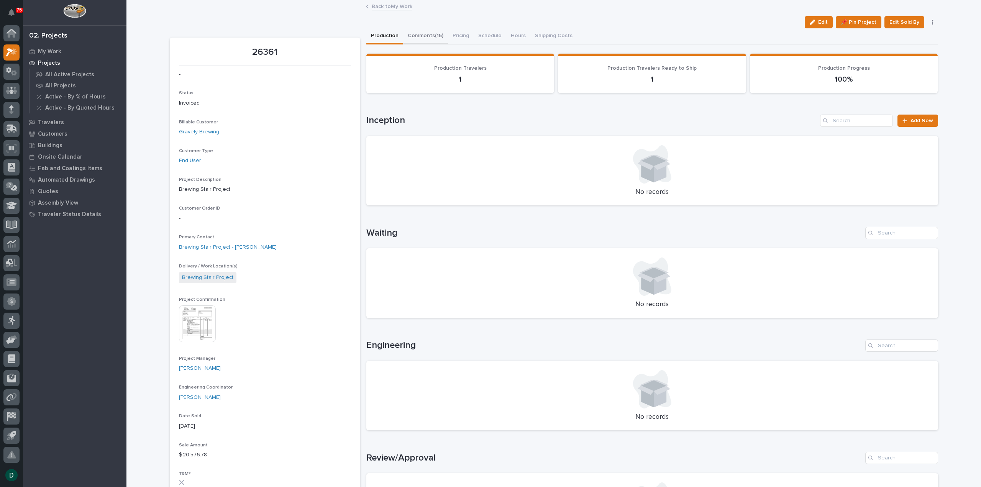
click at [425, 34] on button "Comments (15)" at bounding box center [425, 36] width 45 height 16
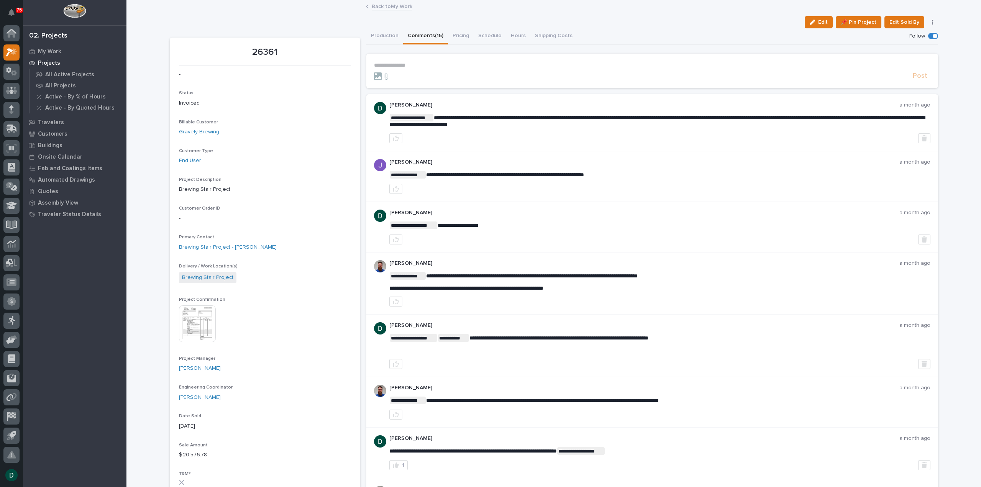
click at [397, 6] on link "Back to My Work" at bounding box center [392, 6] width 41 height 9
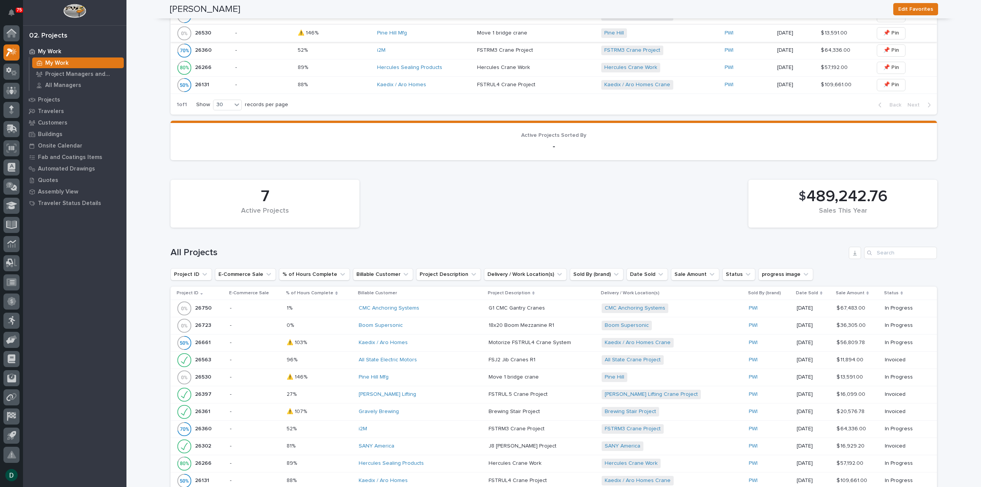
scroll to position [422, 0]
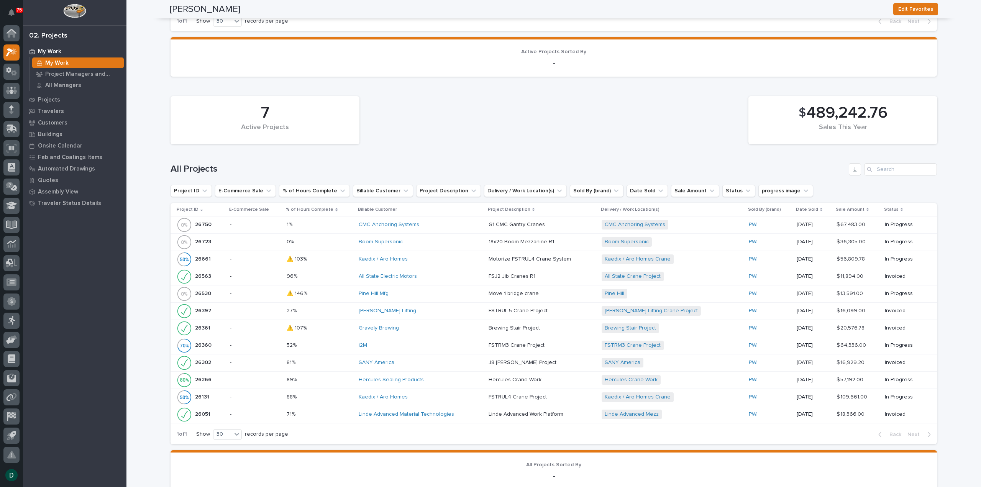
click at [342, 326] on p at bounding box center [320, 328] width 66 height 7
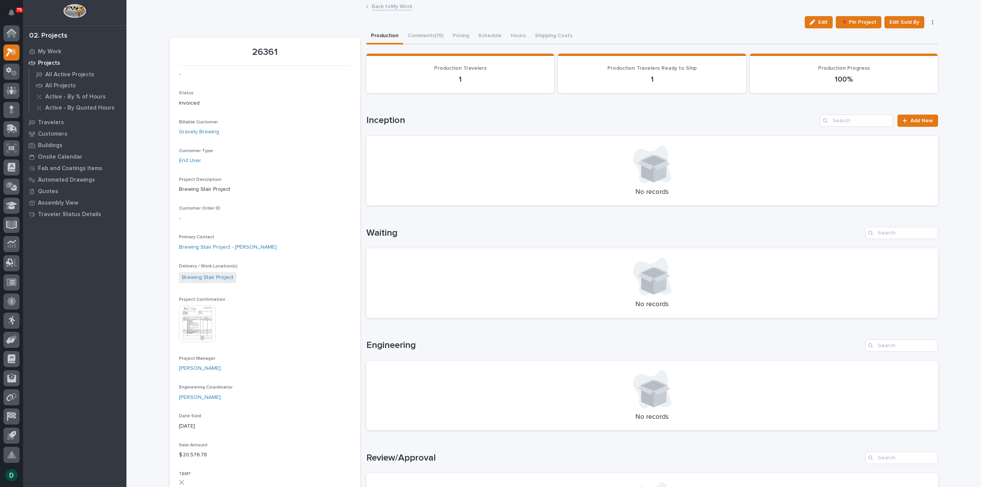
click at [194, 323] on img at bounding box center [197, 323] width 37 height 37
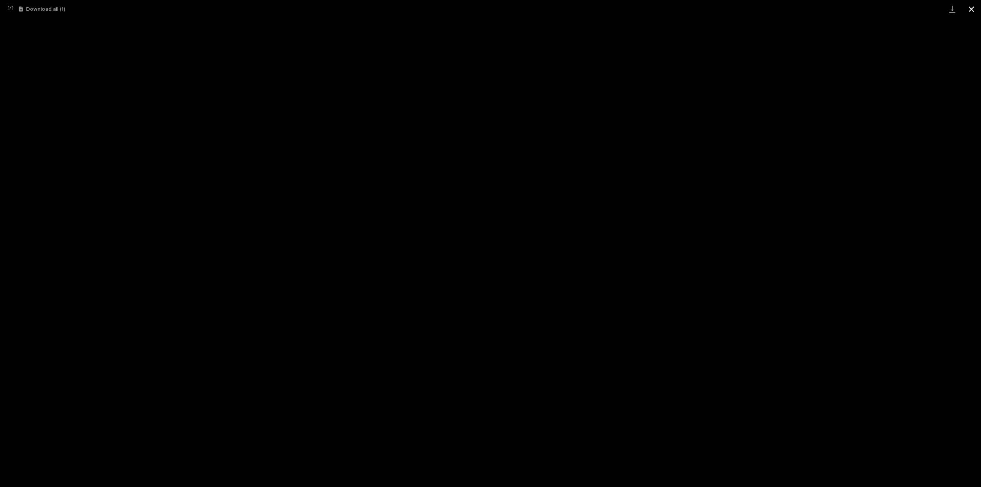
click at [970, 10] on button "Close gallery" at bounding box center [971, 9] width 19 height 18
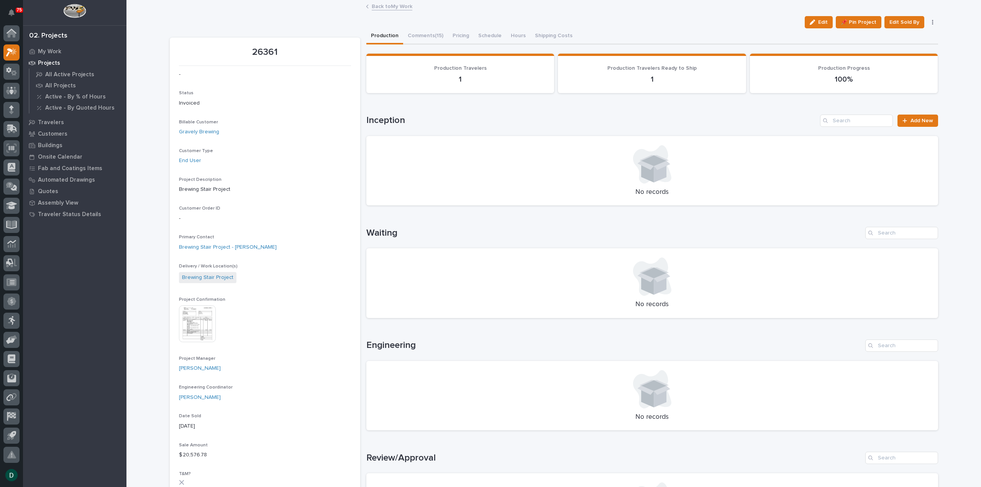
click at [389, 5] on link "Back to My Work" at bounding box center [392, 6] width 41 height 9
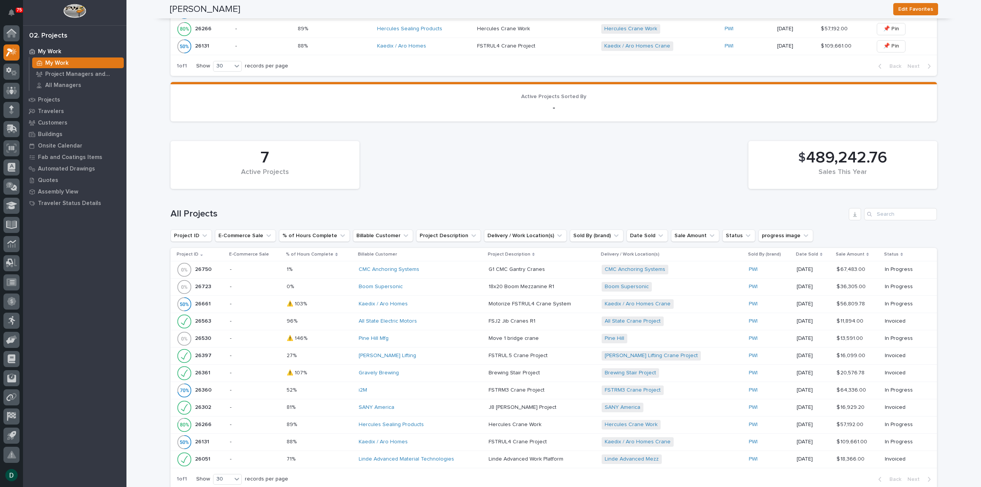
scroll to position [422, 0]
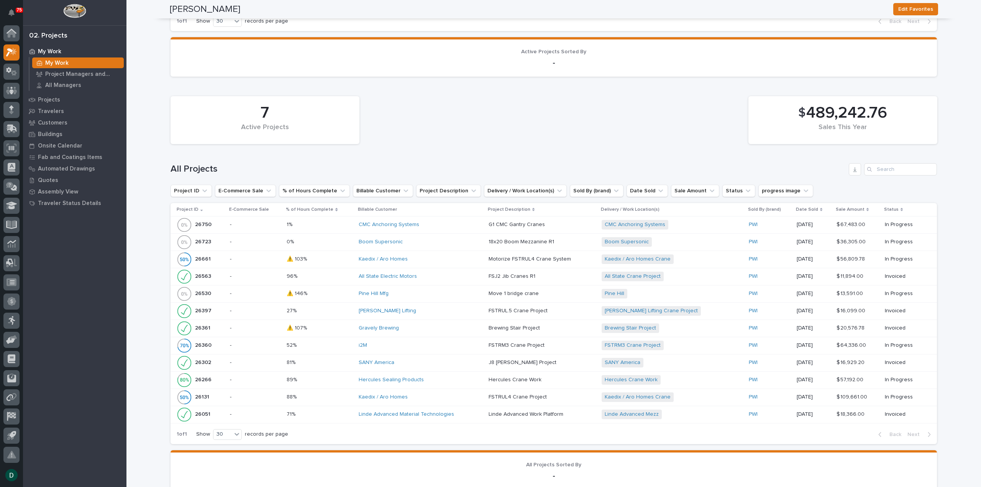
click at [348, 295] on p at bounding box center [320, 294] width 66 height 7
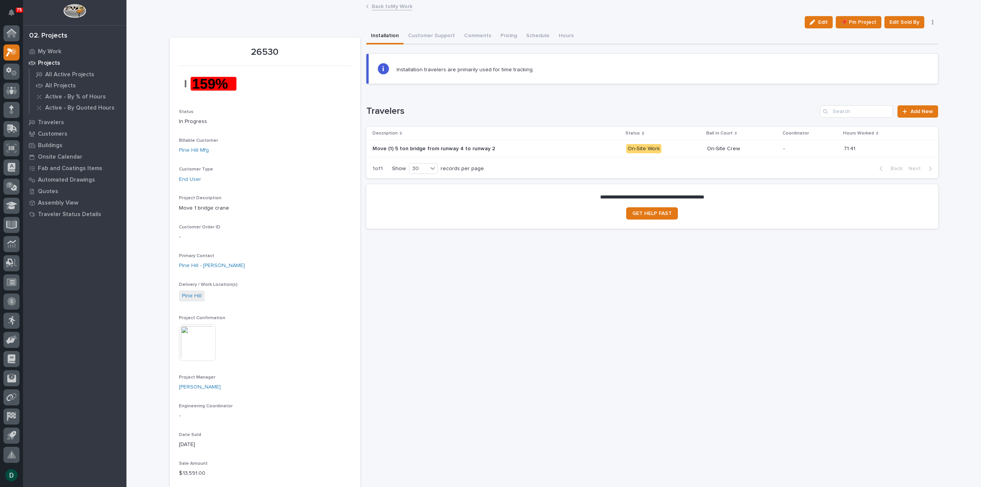
click at [202, 340] on img at bounding box center [197, 342] width 37 height 37
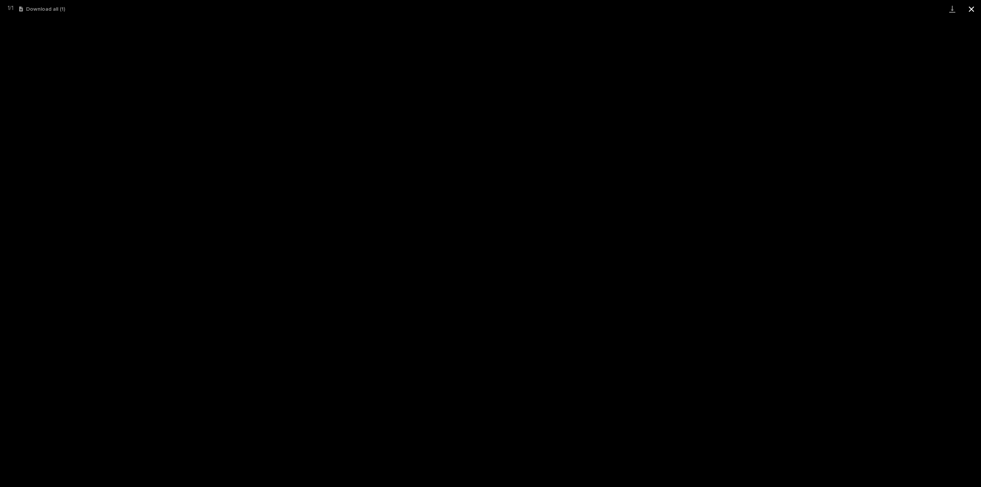
drag, startPoint x: 970, startPoint y: 9, endPoint x: 964, endPoint y: 16, distance: 9.8
click at [970, 9] on button "Close gallery" at bounding box center [971, 9] width 19 height 18
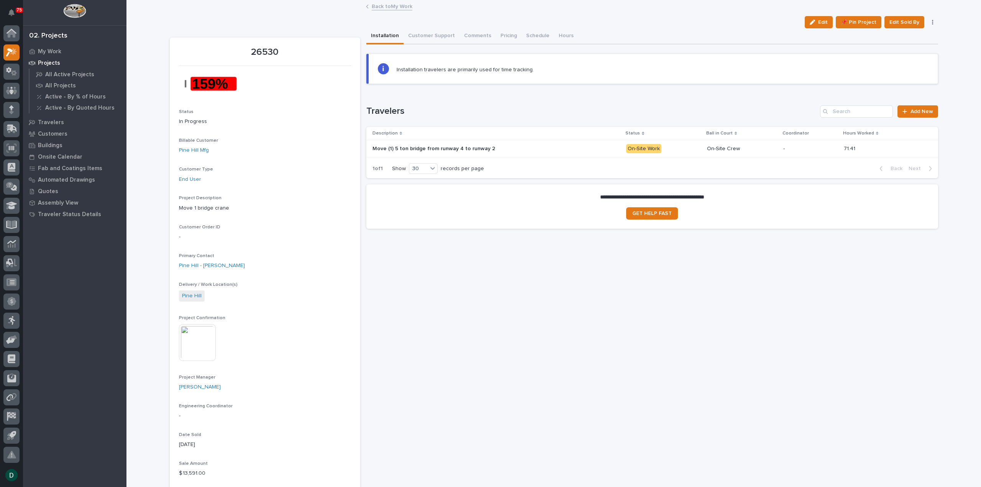
click at [404, 7] on link "Back to My Work" at bounding box center [392, 6] width 41 height 9
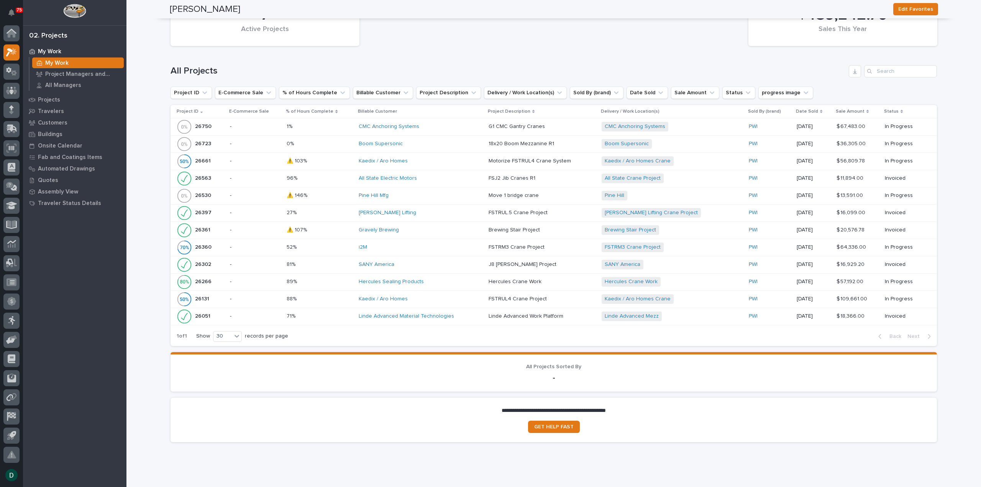
scroll to position [538, 0]
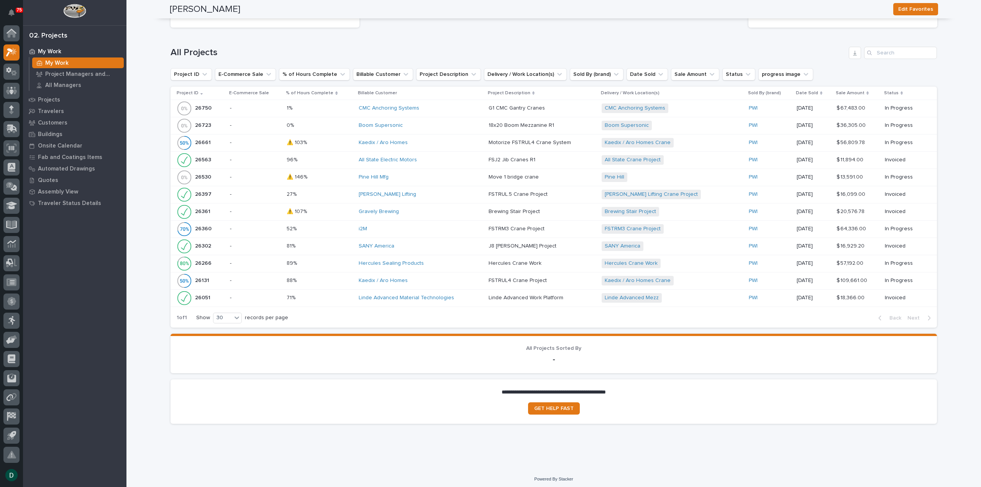
click at [330, 245] on p at bounding box center [320, 246] width 66 height 7
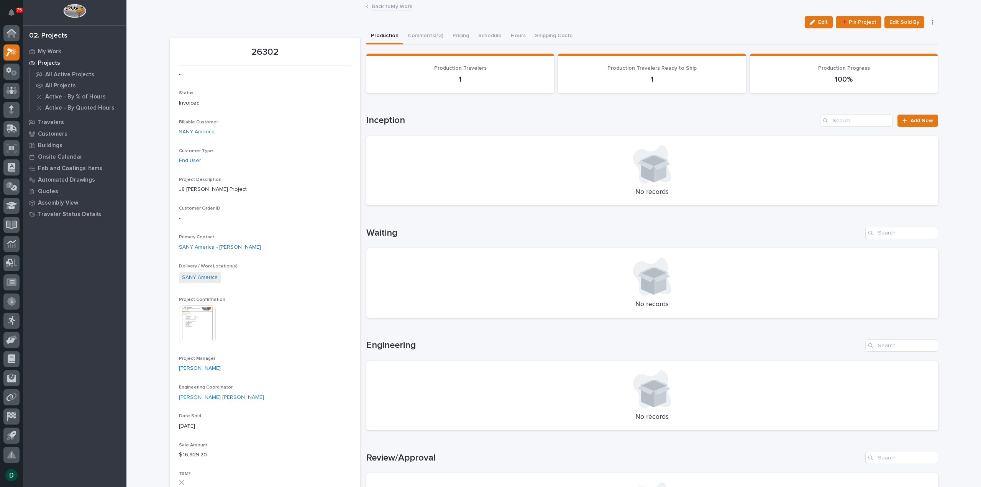
click at [195, 321] on img at bounding box center [197, 323] width 37 height 37
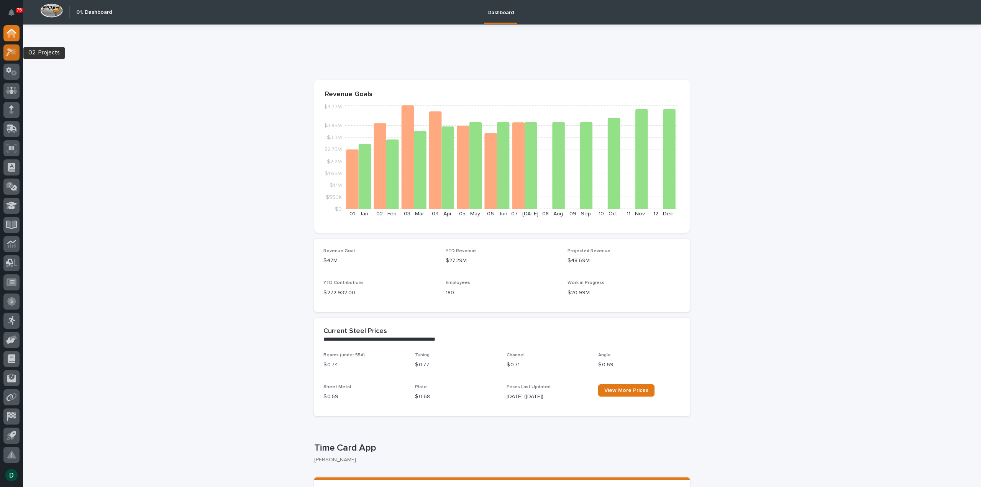
click at [14, 51] on icon at bounding box center [13, 52] width 7 height 8
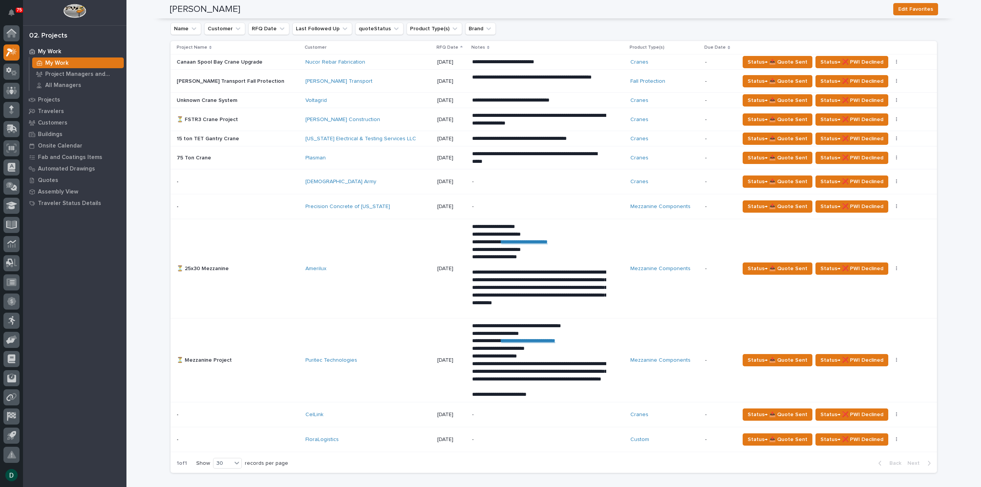
scroll to position [383, 0]
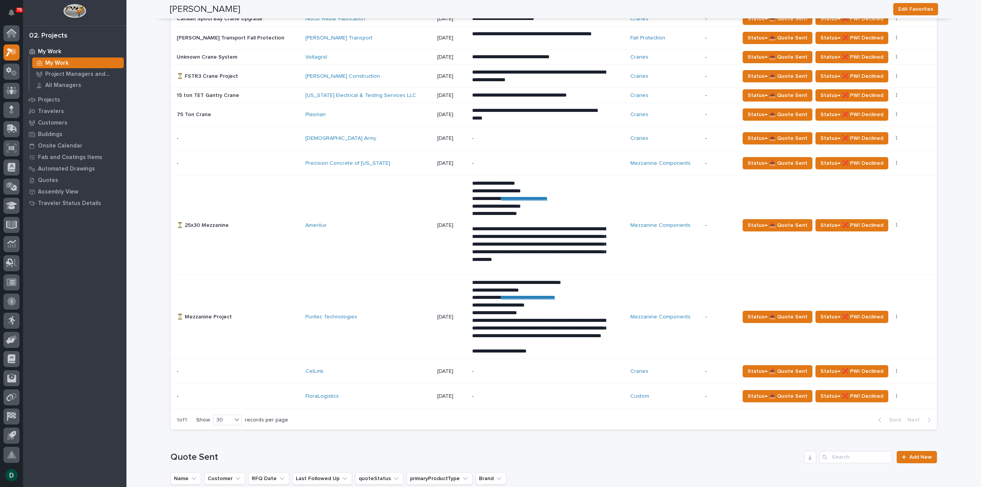
click at [362, 374] on div "CelLink" at bounding box center [368, 371] width 126 height 13
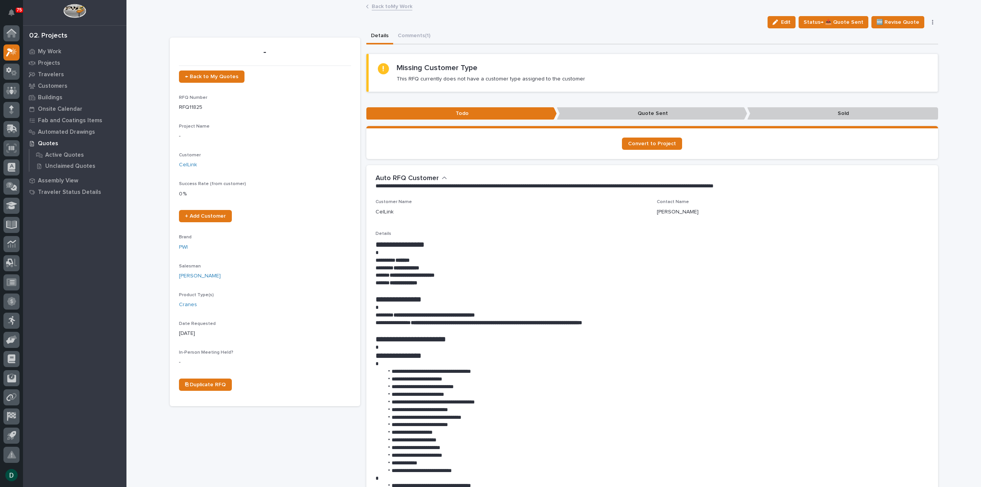
click at [495, 397] on li "**********" at bounding box center [656, 395] width 545 height 8
click at [465, 276] on p "**********" at bounding box center [652, 276] width 553 height 8
click at [431, 284] on p "**********" at bounding box center [652, 283] width 553 height 8
click at [448, 276] on p "**********" at bounding box center [652, 276] width 553 height 8
click at [432, 269] on p "**********" at bounding box center [652, 268] width 553 height 8
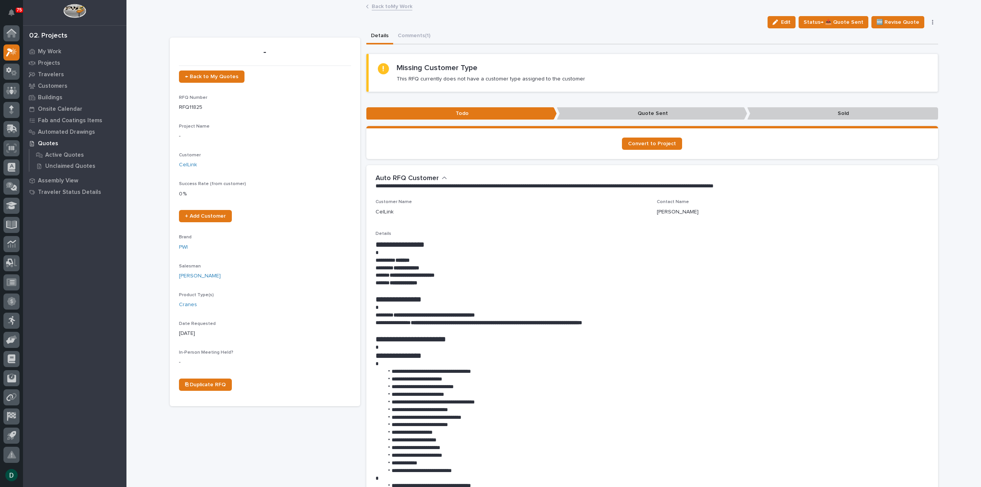
click at [420, 259] on p "********* *******" at bounding box center [652, 261] width 553 height 8
click at [394, 7] on link "Back to My Work" at bounding box center [392, 6] width 41 height 9
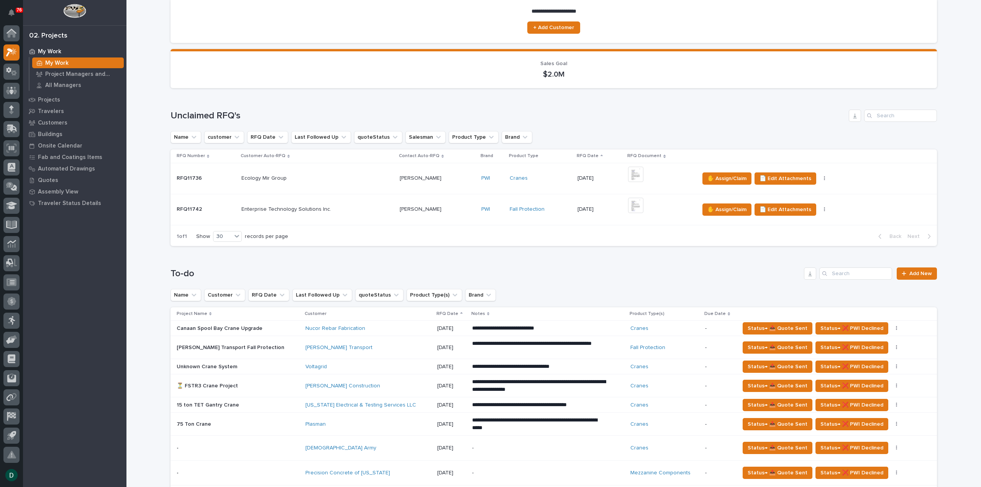
scroll to position [77, 0]
